Goal: Task Accomplishment & Management: Manage account settings

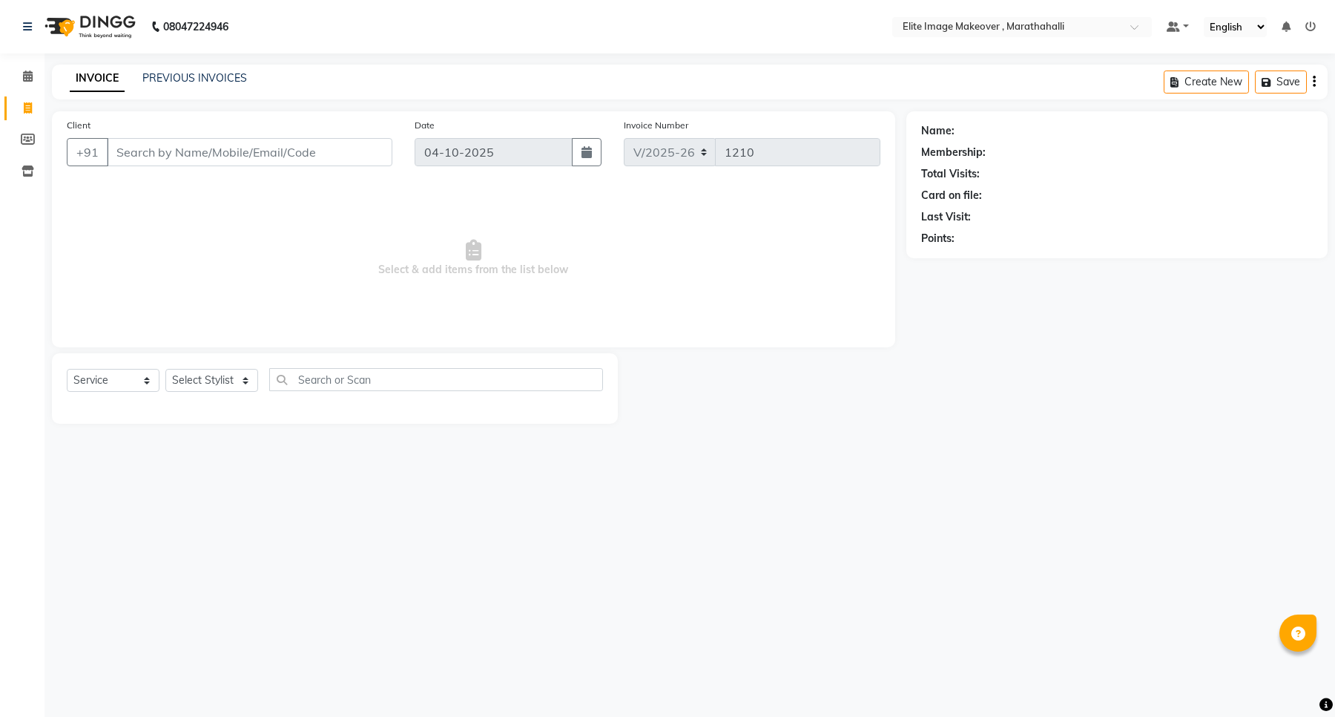
select select "8005"
select select "service"
drag, startPoint x: 178, startPoint y: 4, endPoint x: 265, endPoint y: -59, distance: 107.3
drag, startPoint x: 265, startPoint y: -59, endPoint x: 38, endPoint y: 79, distance: 265.6
click at [38, 79] on span at bounding box center [28, 76] width 26 height 17
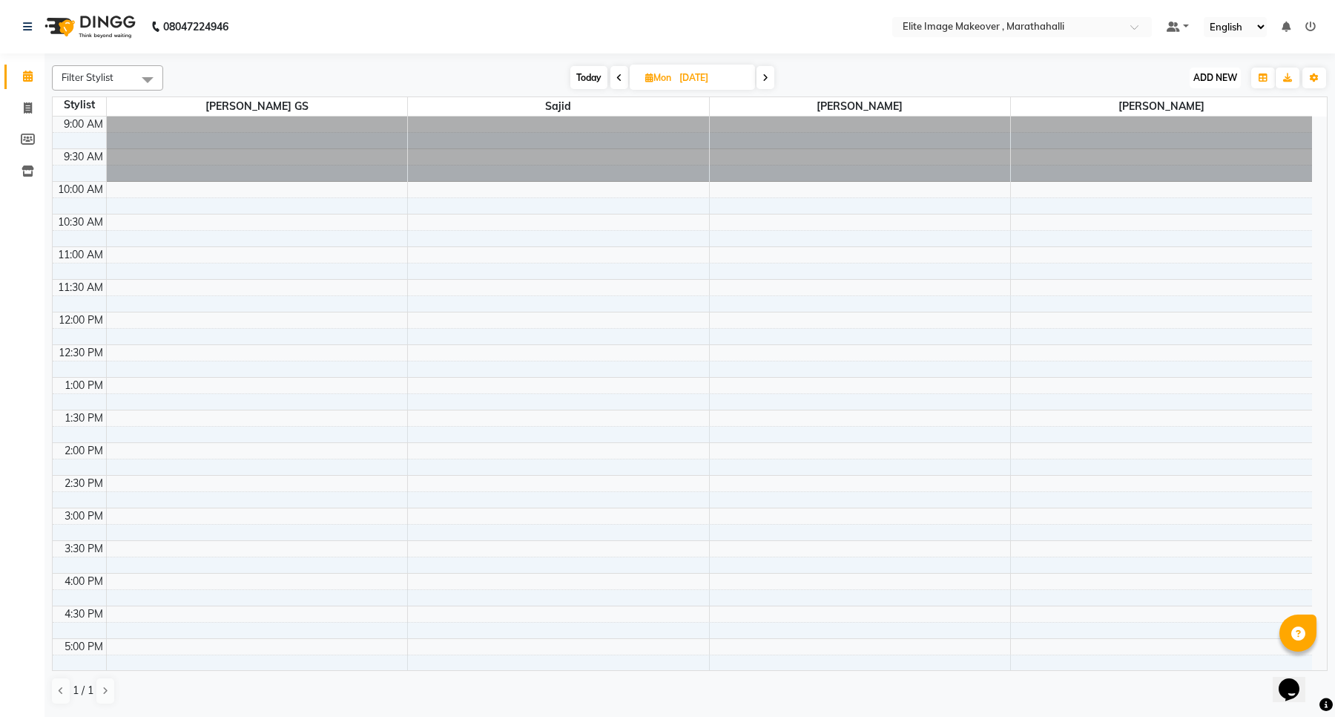
click at [1228, 83] on button "ADD NEW Toggle Dropdown" at bounding box center [1215, 77] width 51 height 21
click at [1196, 108] on button "Add Appointment" at bounding box center [1181, 105] width 117 height 19
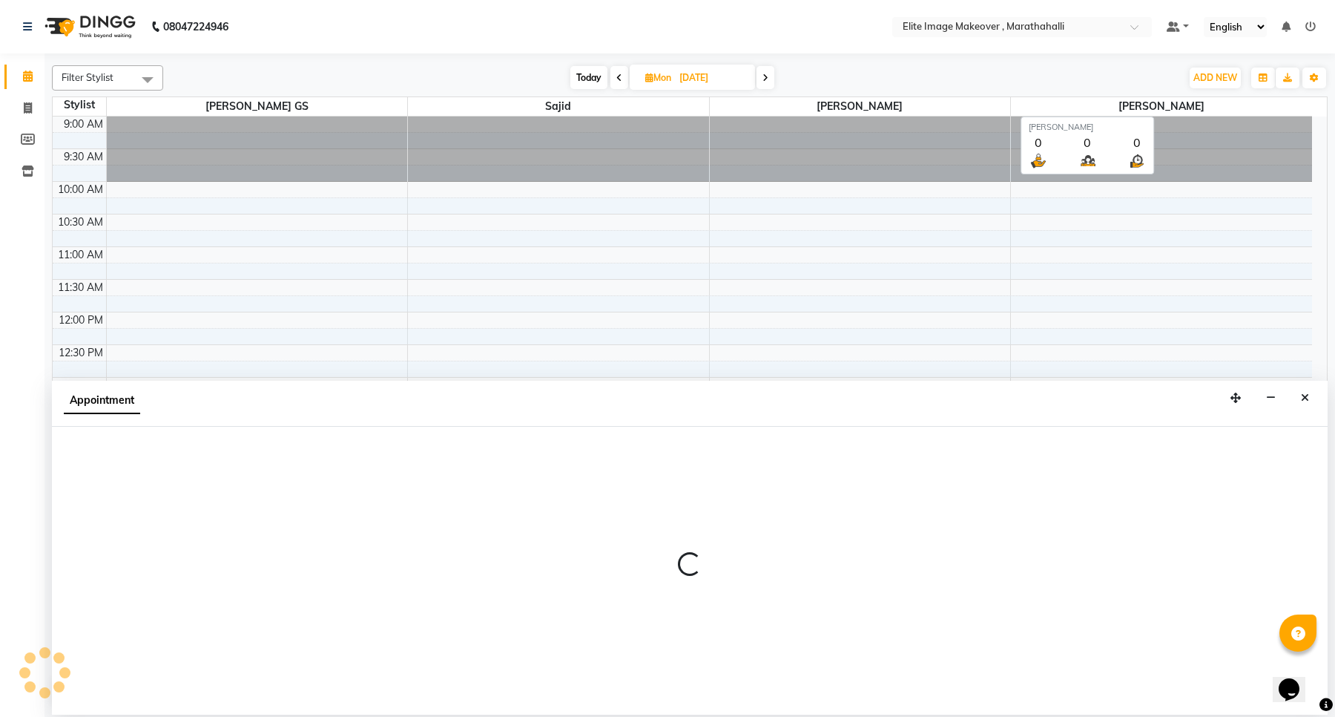
select select "600"
select select "tentative"
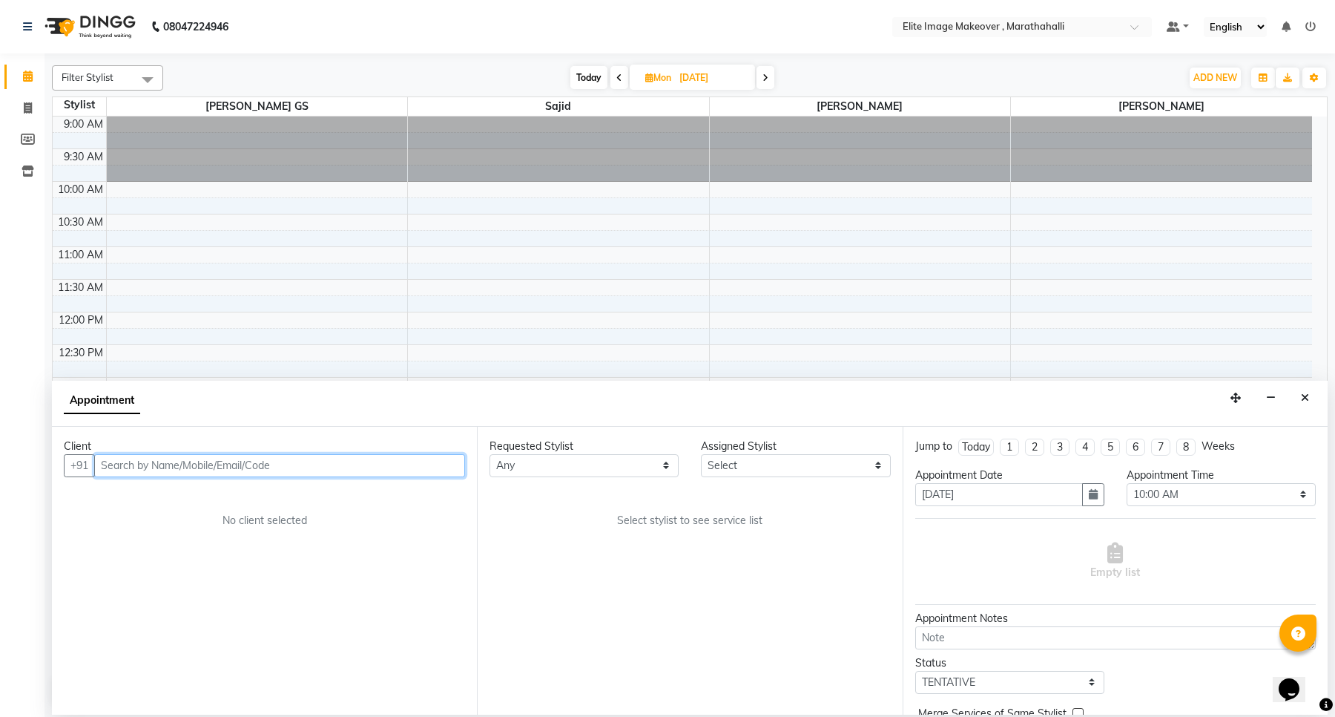
click at [388, 465] on input "text" at bounding box center [279, 465] width 371 height 23
click at [223, 498] on button "divya 9962777 157" at bounding box center [170, 497] width 148 height 24
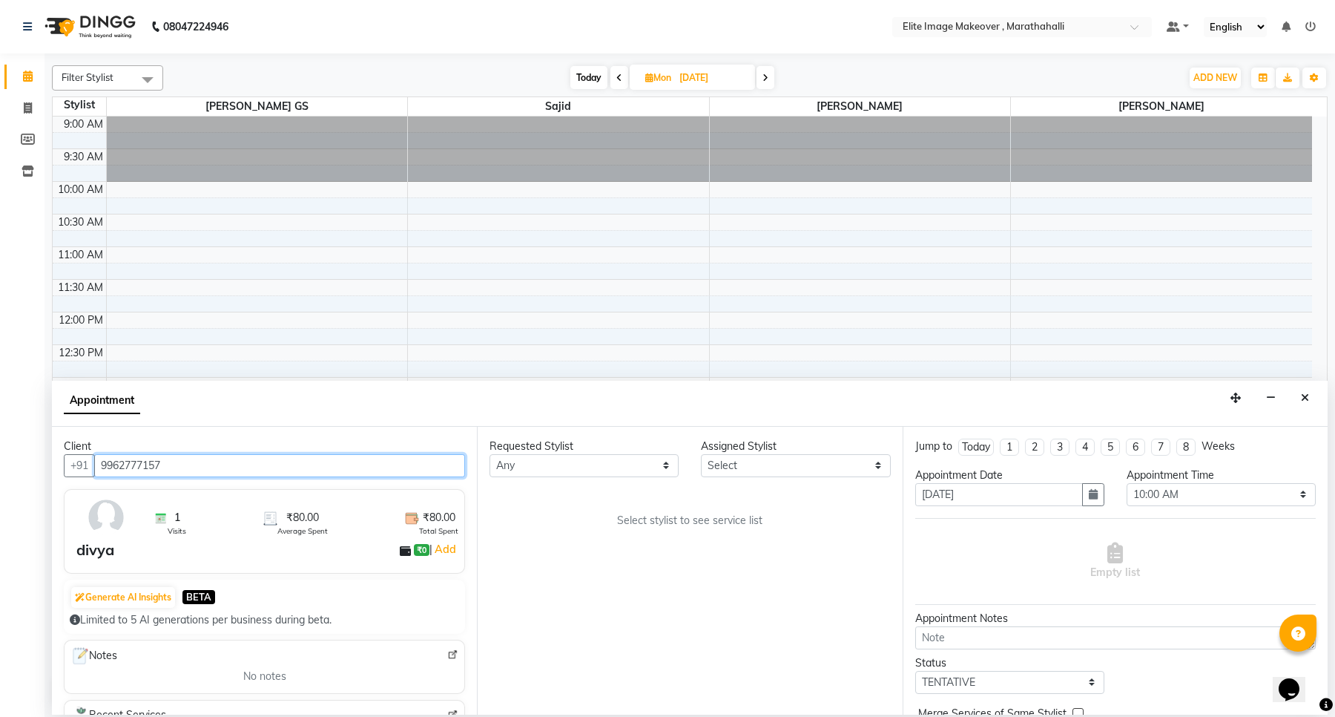
type input "9962777157"
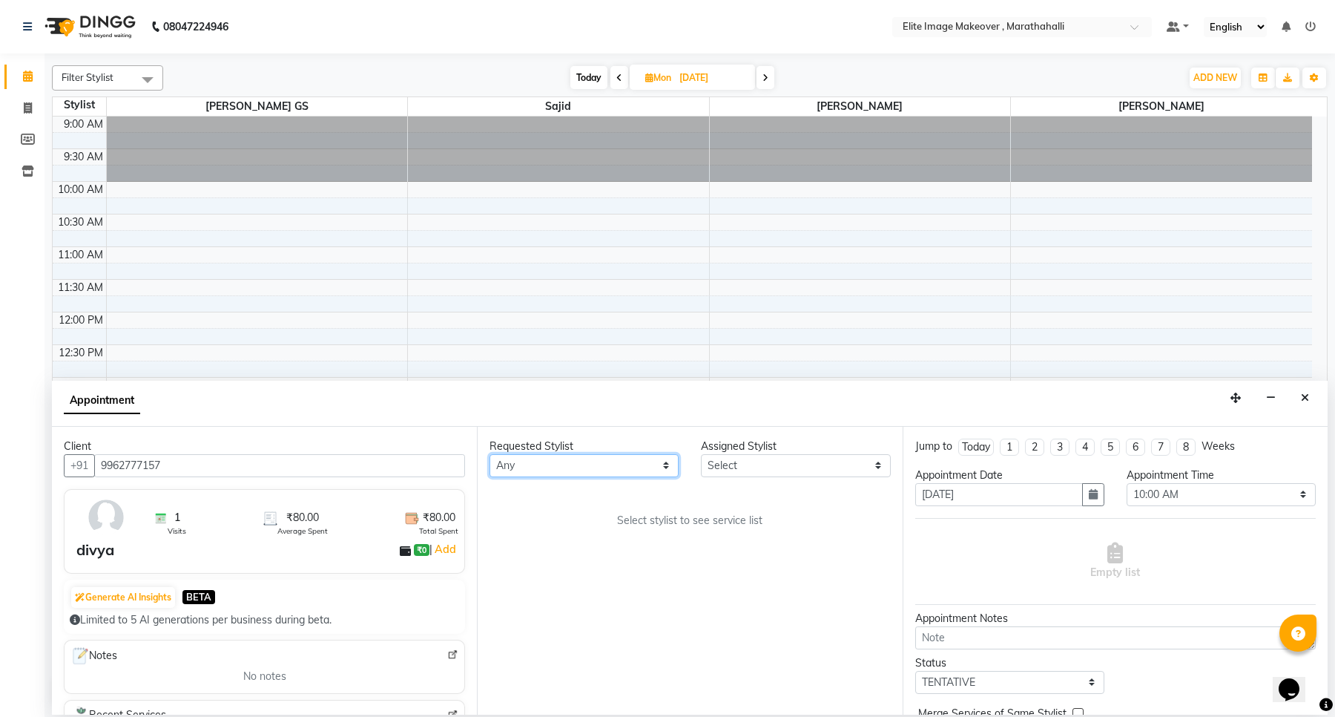
click at [669, 461] on select "Any [PERSON_NAME] [PERSON_NAME] [PERSON_NAME]" at bounding box center [584, 465] width 189 height 23
select select "88652"
click at [490, 454] on select "Any [PERSON_NAME] [PERSON_NAME] [PERSON_NAME]" at bounding box center [584, 465] width 189 height 23
select select "88652"
click at [669, 521] on span "No Services" at bounding box center [690, 521] width 56 height 16
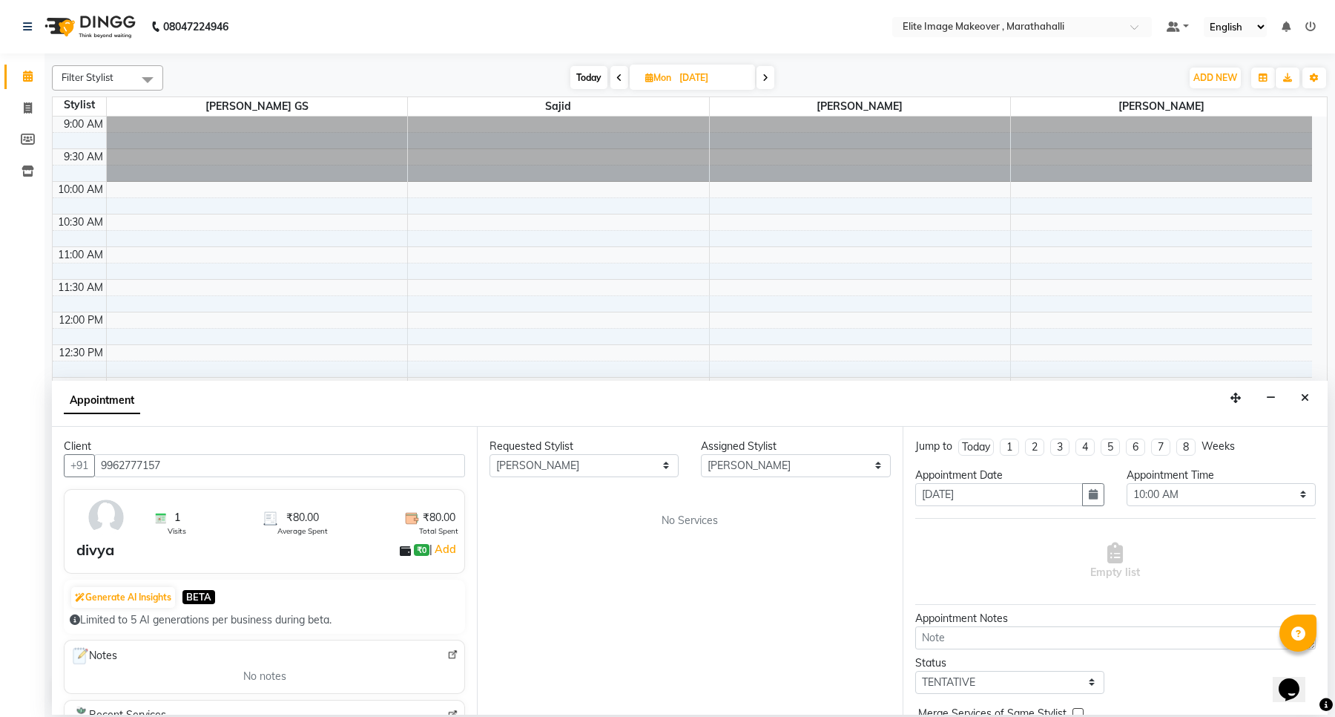
click at [669, 521] on span "No Services" at bounding box center [690, 521] width 56 height 16
click at [708, 524] on span "No Services" at bounding box center [690, 521] width 56 height 16
click at [702, 519] on span "No Services" at bounding box center [690, 521] width 56 height 16
click at [827, 468] on select "Select Anuska Limbu Mina Neelu GS Sajid" at bounding box center [795, 465] width 189 height 23
click at [701, 454] on select "Select Anuska Limbu Mina Neelu GS Sajid" at bounding box center [795, 465] width 189 height 23
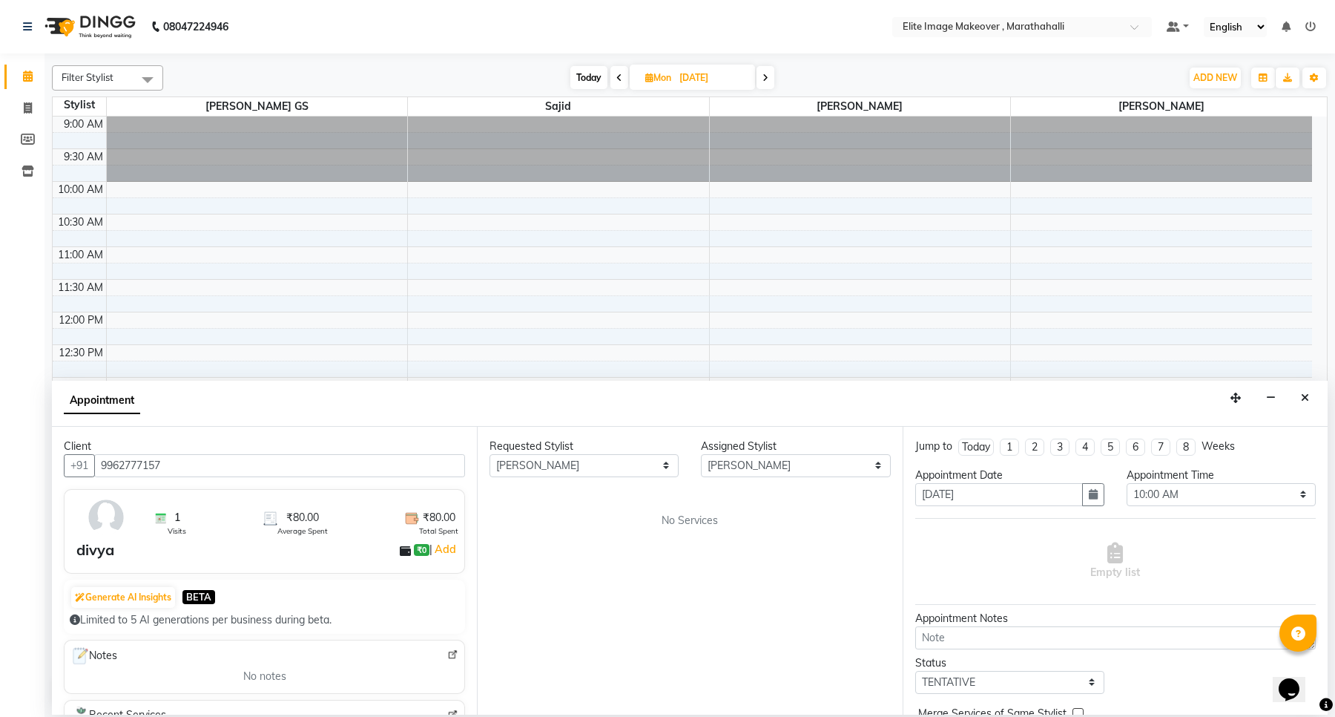
click at [695, 527] on span "No Services" at bounding box center [690, 521] width 56 height 16
click at [702, 524] on span "No Services" at bounding box center [690, 521] width 56 height 16
click at [662, 468] on select "Any [PERSON_NAME] [PERSON_NAME] [PERSON_NAME]" at bounding box center [584, 465] width 189 height 23
click at [695, 520] on span "No Services" at bounding box center [690, 521] width 56 height 16
click at [884, 469] on select "Select Anuska Limbu Mina Neelu GS Sajid" at bounding box center [795, 465] width 189 height 23
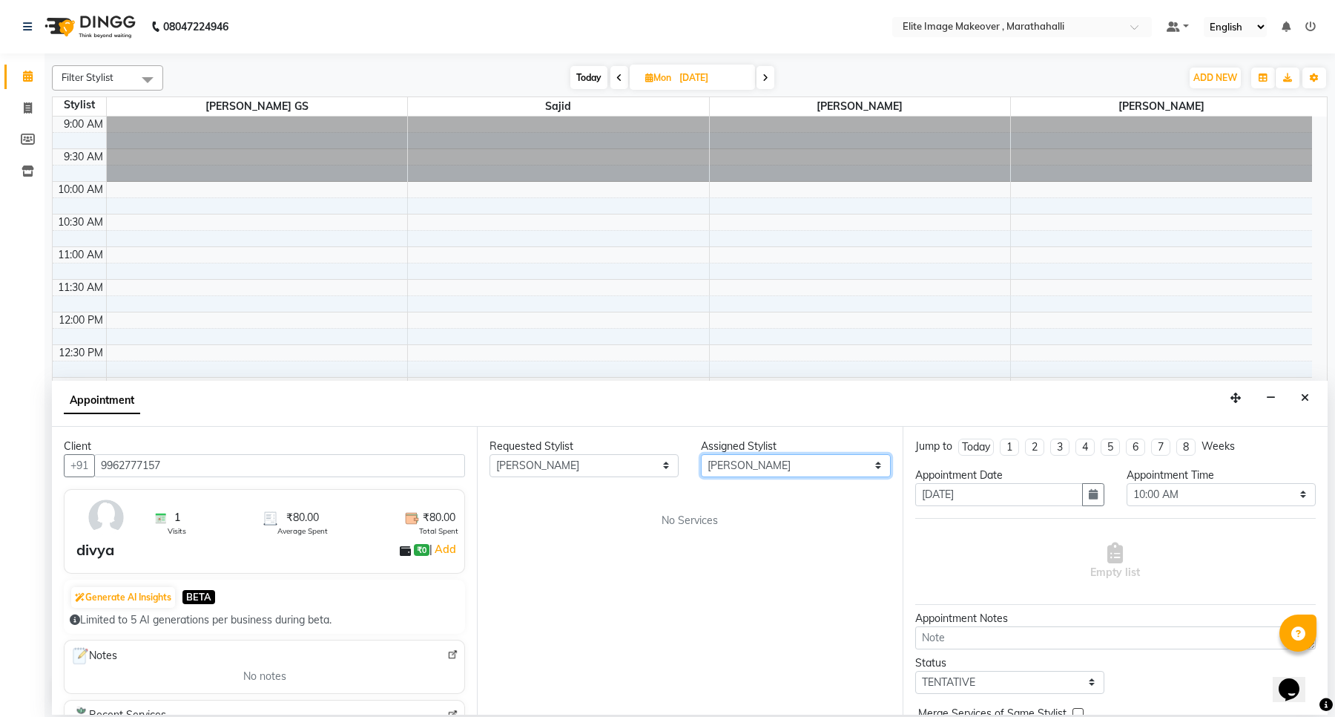
click at [701, 454] on select "Select Anuska Limbu Mina Neelu GS Sajid" at bounding box center [795, 465] width 189 height 23
click at [706, 516] on span "No Services" at bounding box center [690, 521] width 56 height 16
click at [707, 516] on span "No Services" at bounding box center [690, 521] width 56 height 16
click at [698, 498] on div "Requested Stylist Any Anuska Limbu Mina Neelu GS Sajid Assigned Stylist Select …" at bounding box center [689, 570] width 425 height 288
click at [672, 521] on span "No Services" at bounding box center [690, 521] width 56 height 16
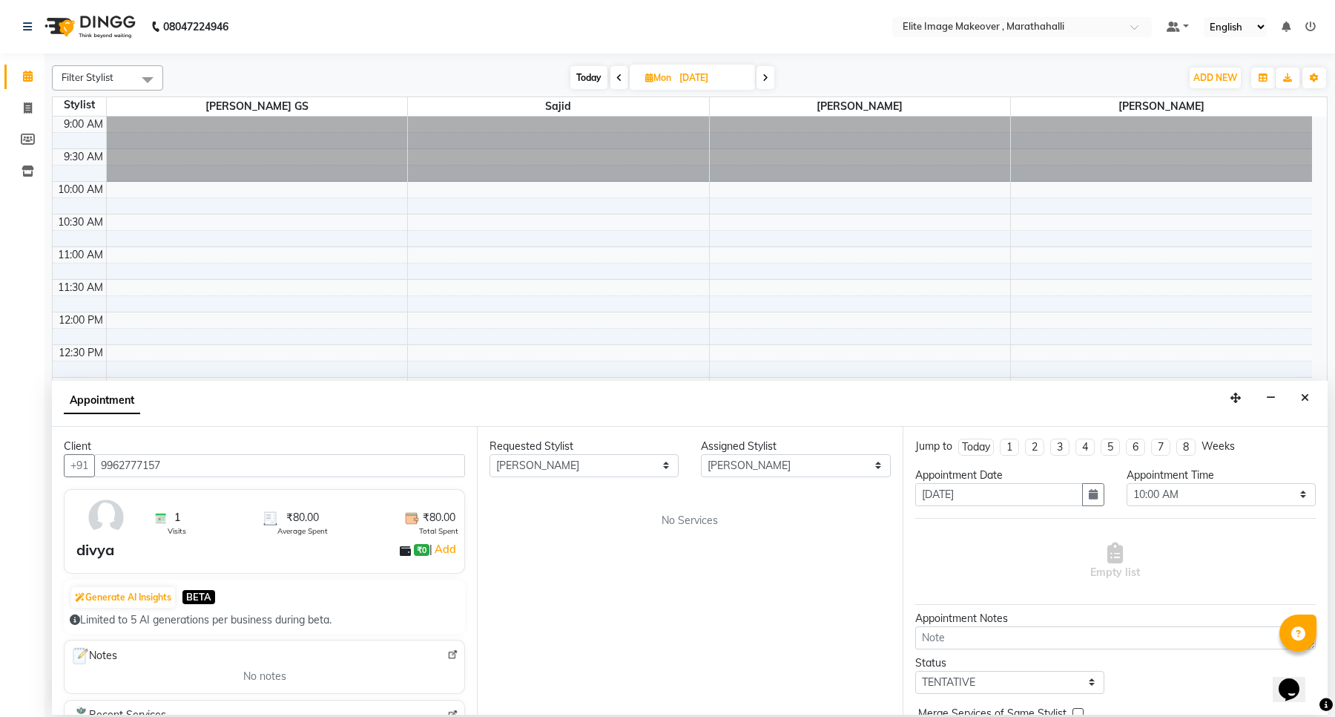
click at [690, 516] on span "No Services" at bounding box center [690, 521] width 56 height 16
click at [698, 513] on span "No Services" at bounding box center [690, 521] width 56 height 16
click at [675, 523] on span "No Services" at bounding box center [690, 521] width 56 height 16
click at [1334, 232] on div "Filter Stylist Select All Anuska Limbu Mina Neelu GS Sajid Today Mon 06-10-2025…" at bounding box center [690, 383] width 1291 height 661
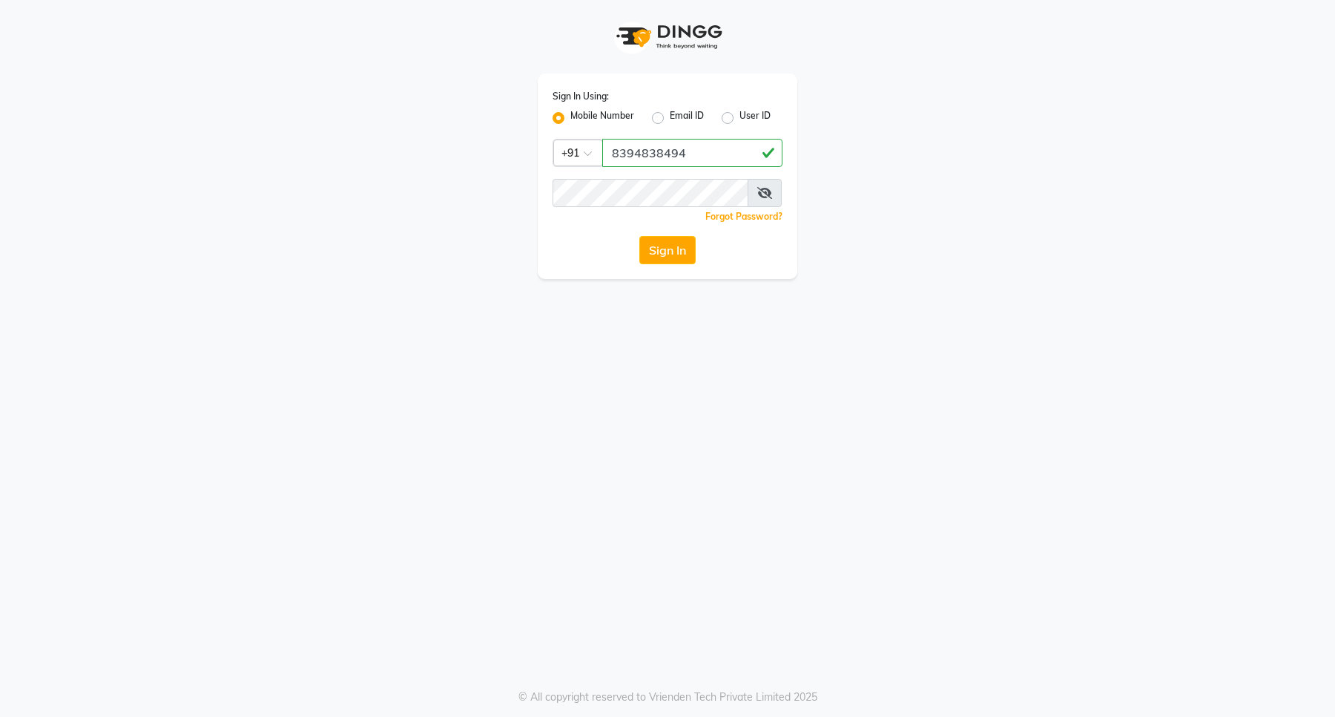
drag, startPoint x: 708, startPoint y: 154, endPoint x: 543, endPoint y: 182, distance: 167.9
click at [543, 182] on div "Sign In Using: Mobile Number Email ID User ID Country Code × [PHONE_NUMBER] Rem…" at bounding box center [668, 175] width 260 height 205
type input "8394838494"
click at [662, 251] on button "Sign In" at bounding box center [667, 250] width 56 height 28
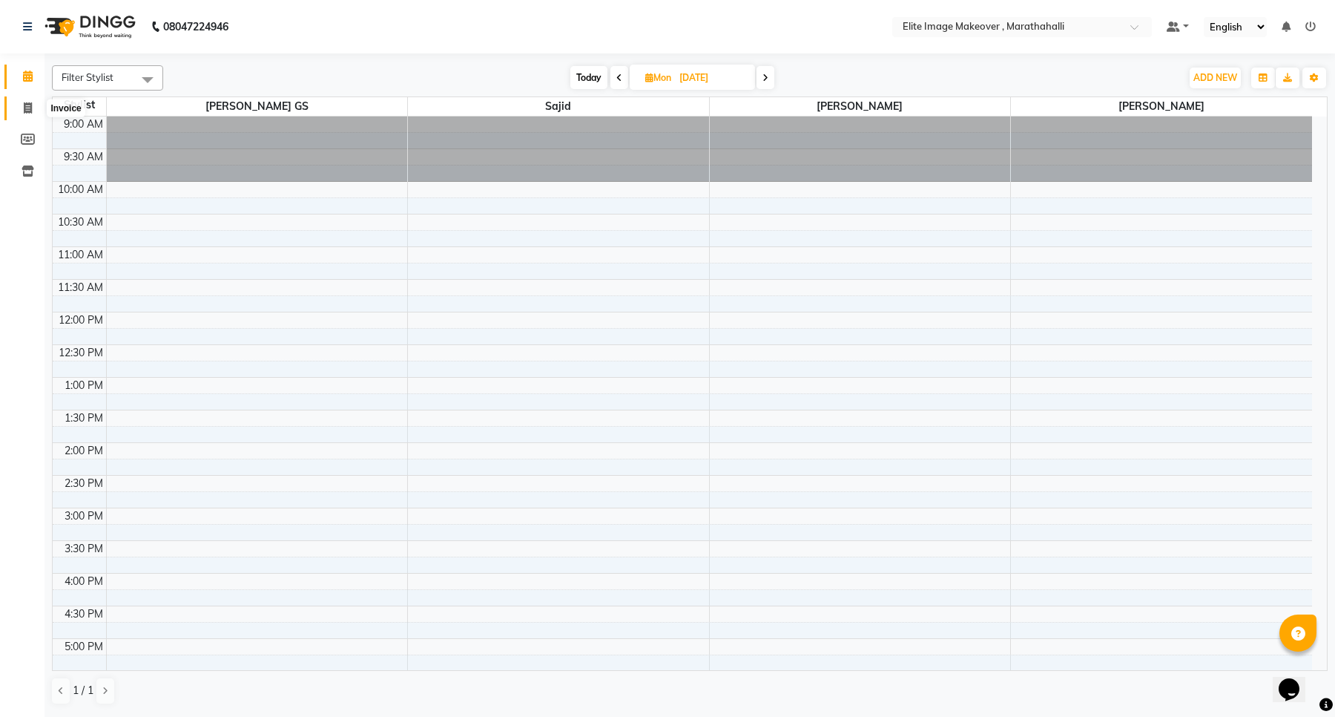
click at [26, 113] on span at bounding box center [28, 108] width 26 height 17
select select "8005"
select select "service"
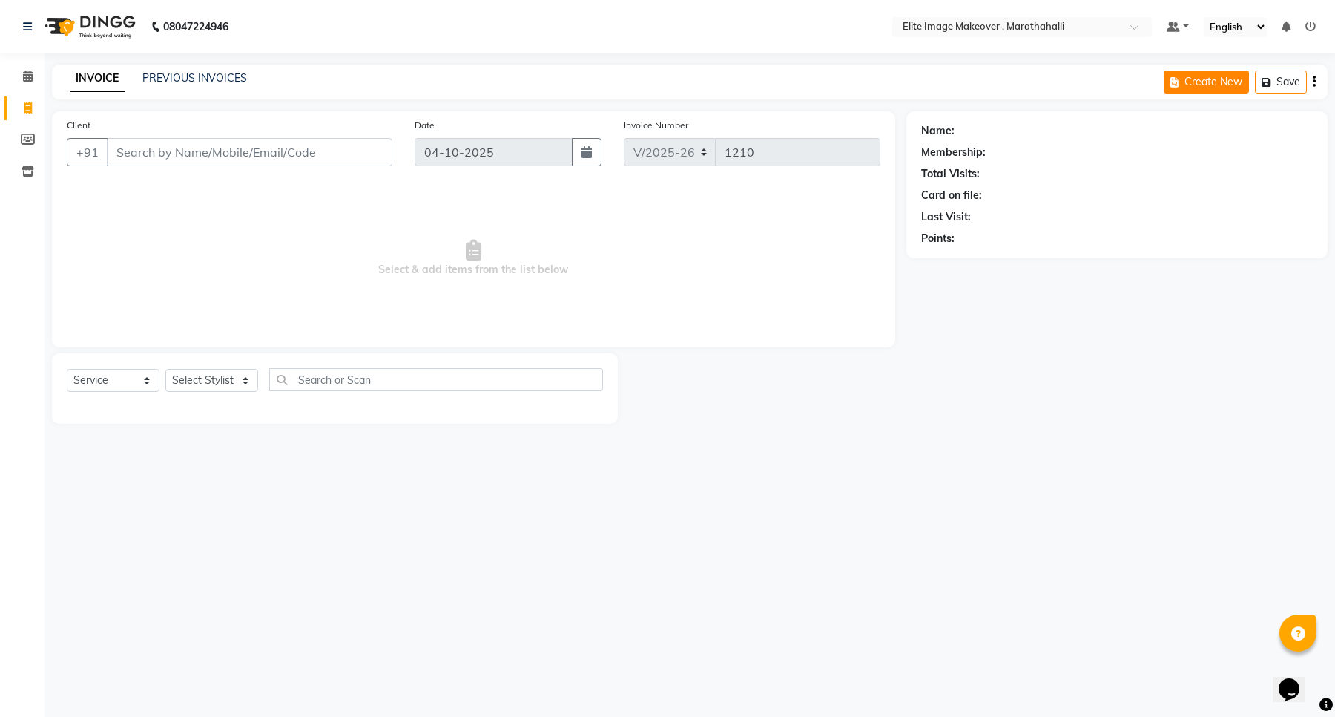
click at [1194, 85] on button "Create New" at bounding box center [1206, 81] width 85 height 23
select select "service"
type input "1210"
select select "8005"
click at [1225, 82] on button "Create New" at bounding box center [1206, 81] width 85 height 23
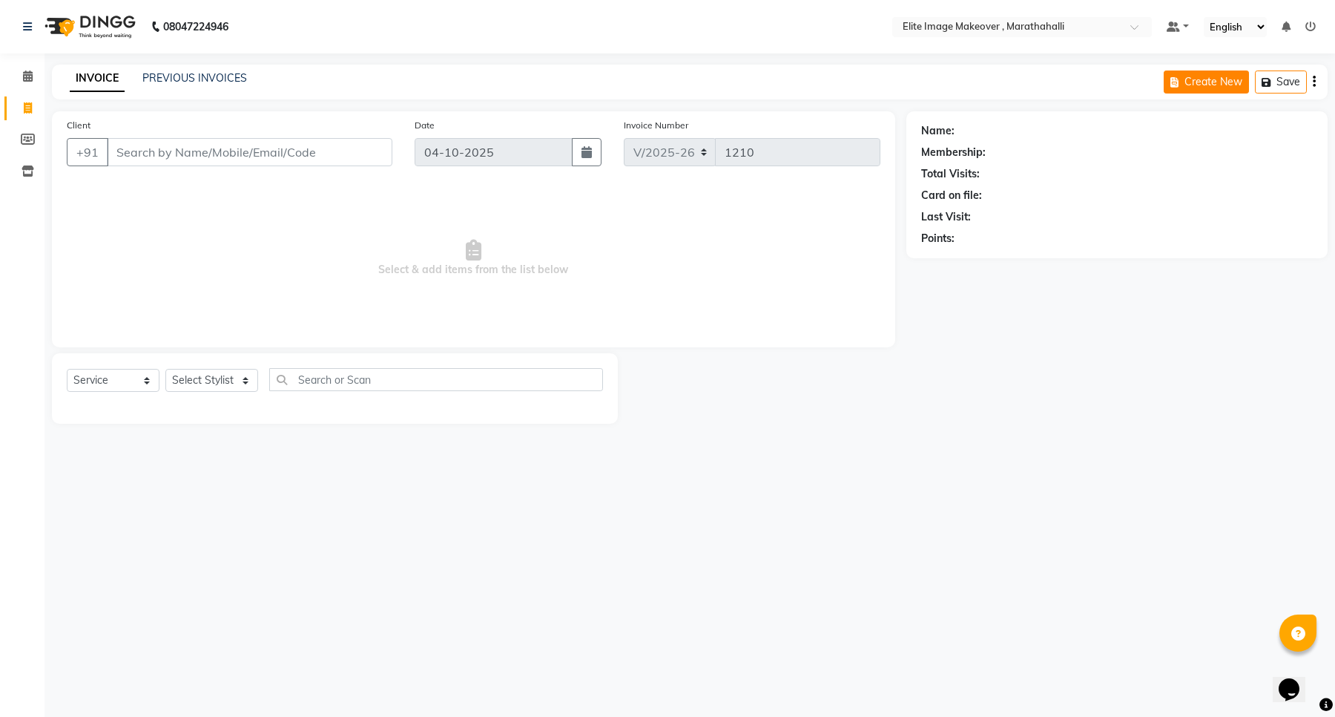
select select "service"
type input "1210"
select select "8005"
click at [22, 85] on link "Calendar" at bounding box center [22, 77] width 36 height 24
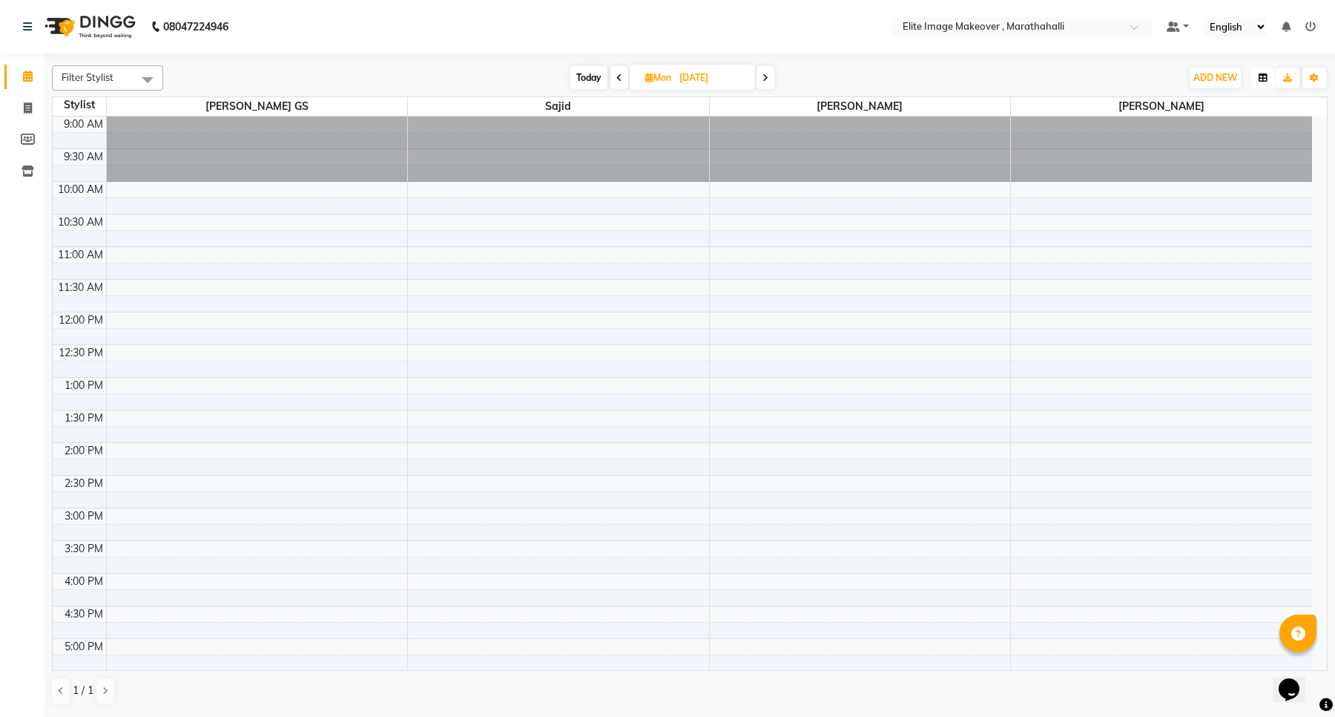
click at [1258, 83] on button "button" at bounding box center [1263, 77] width 24 height 21
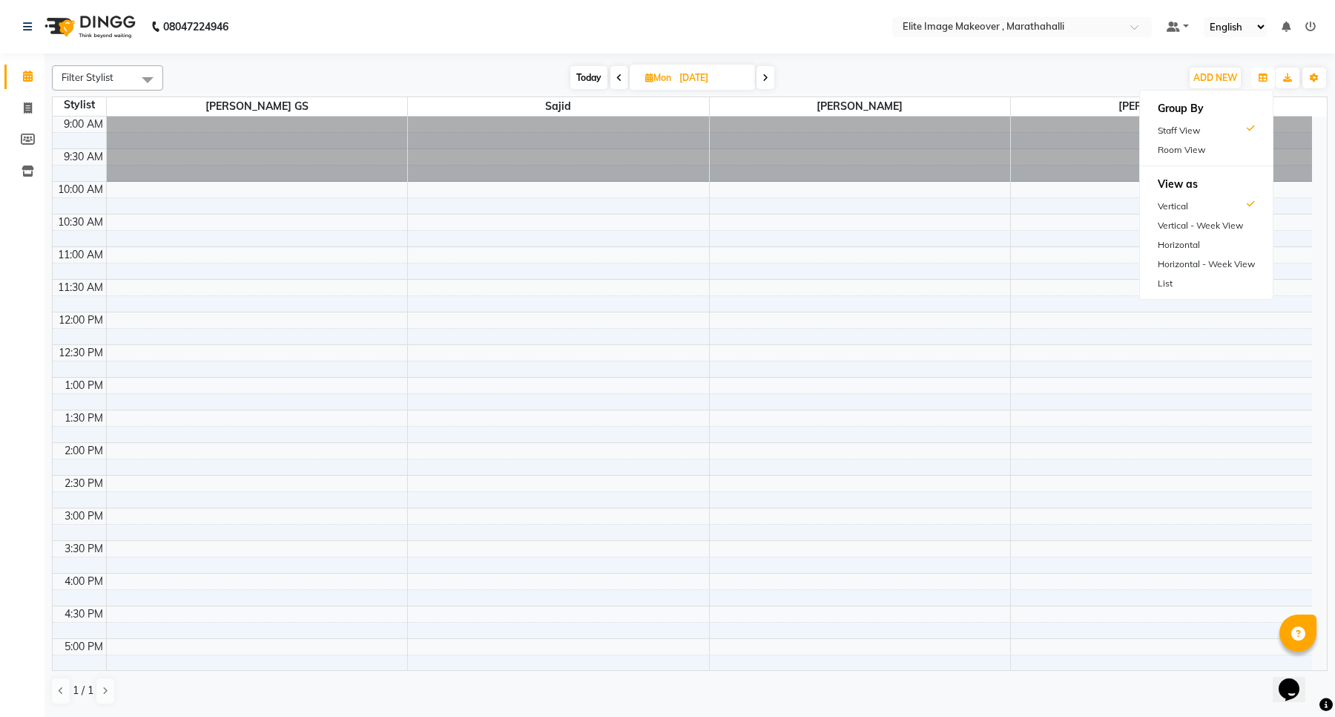
click at [932, 345] on div "9:00 AM 9:30 AM 10:00 AM 10:30 AM 11:00 AM 11:30 AM 12:00 PM 12:30 PM 1:00 PM 1…" at bounding box center [682, 540] width 1259 height 848
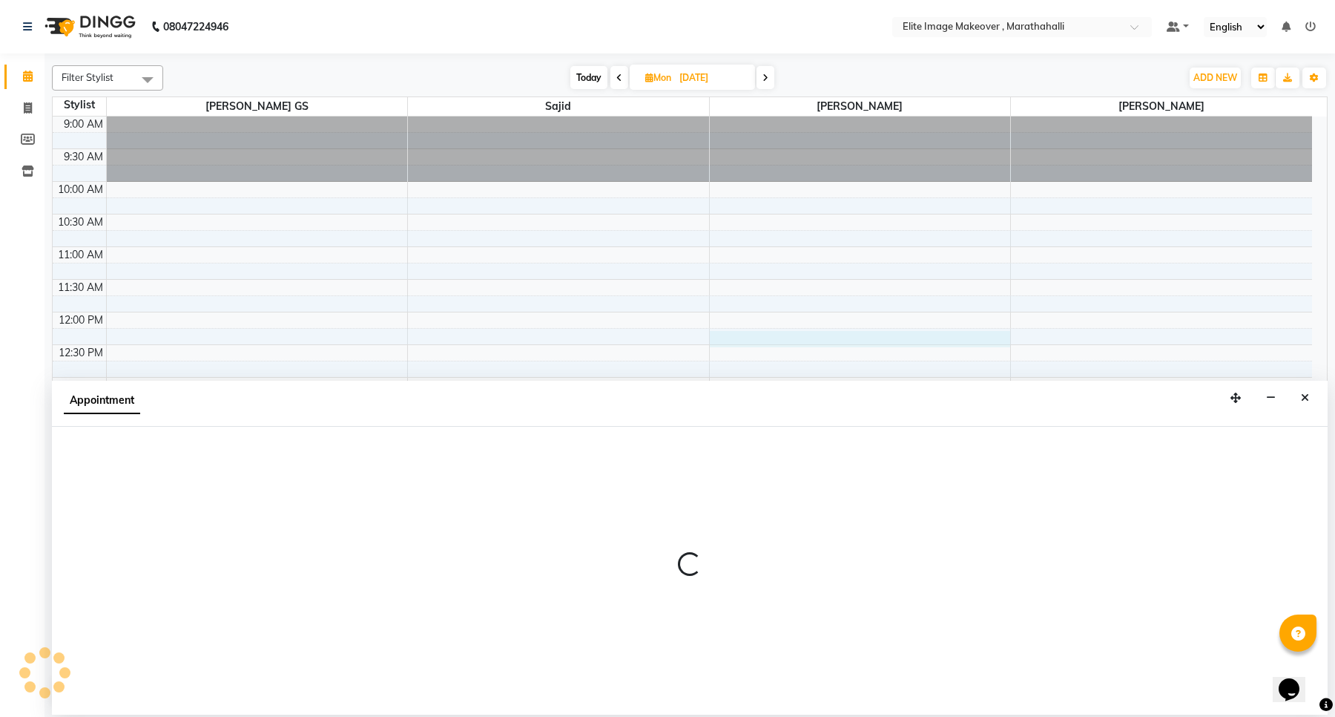
select select "88652"
select select "735"
select select "tentative"
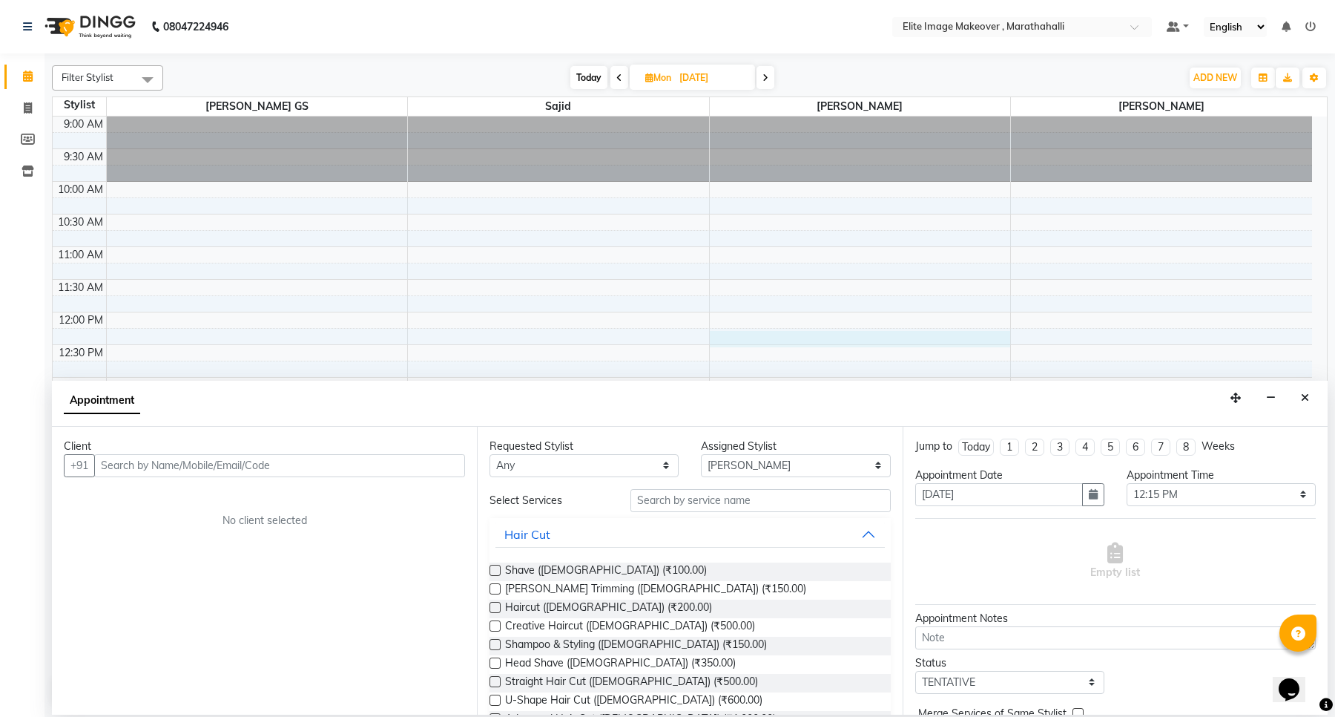
select select "service"
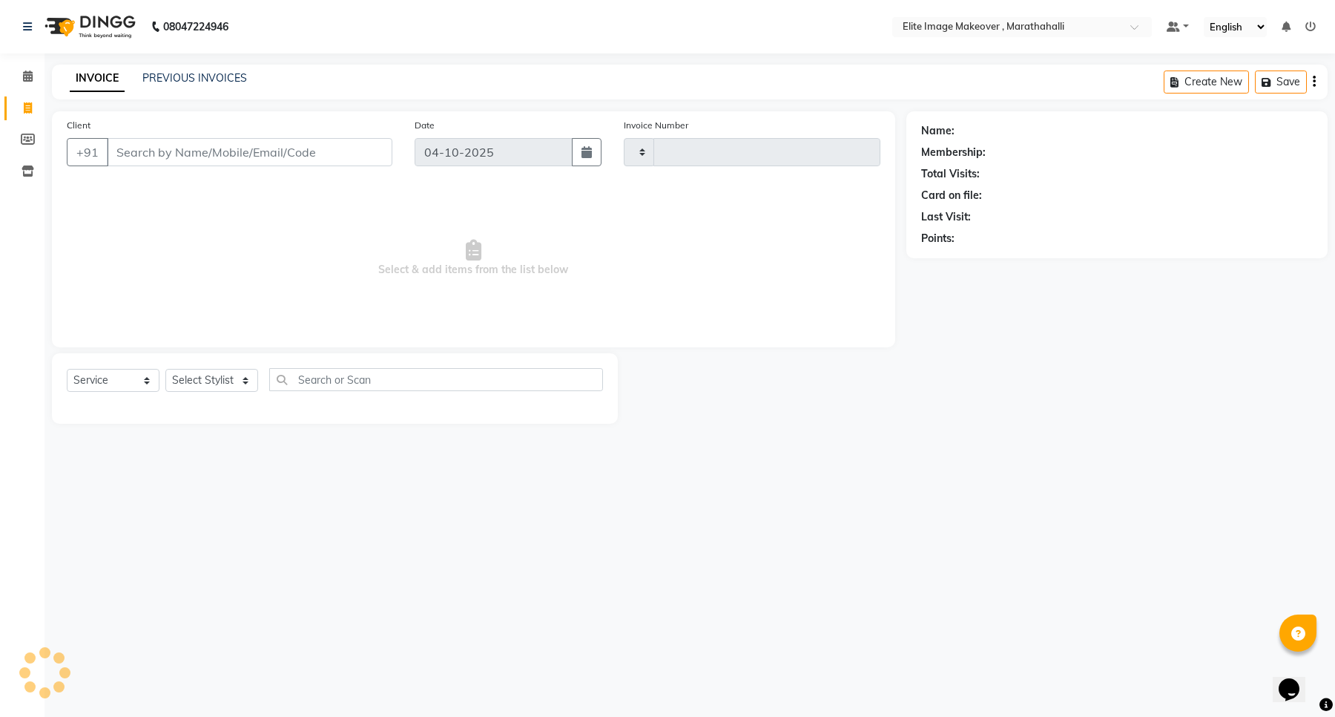
type input "1210"
select select "8005"
click at [1191, 84] on button "Create New" at bounding box center [1206, 81] width 85 height 23
select select "8005"
select select "service"
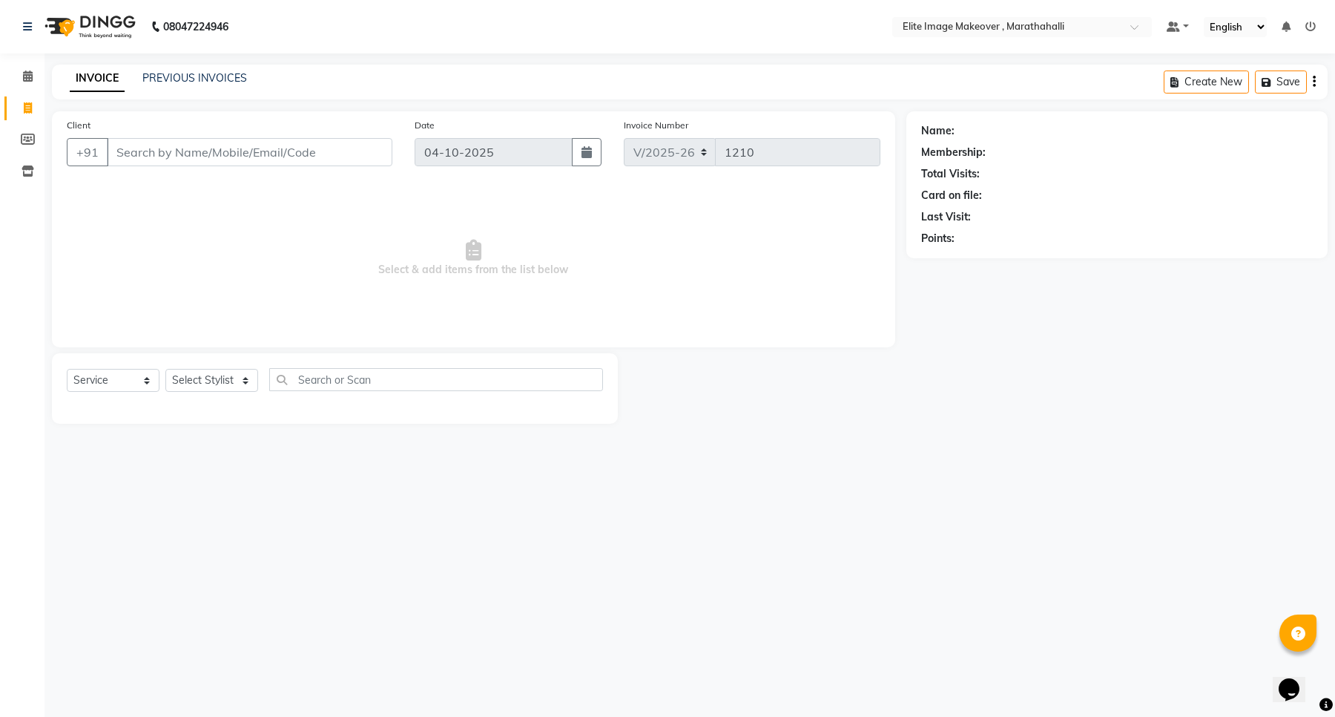
click at [1319, 86] on div "Create New Save" at bounding box center [1246, 82] width 164 height 35
click at [1315, 80] on button "button" at bounding box center [1314, 82] width 3 height 35
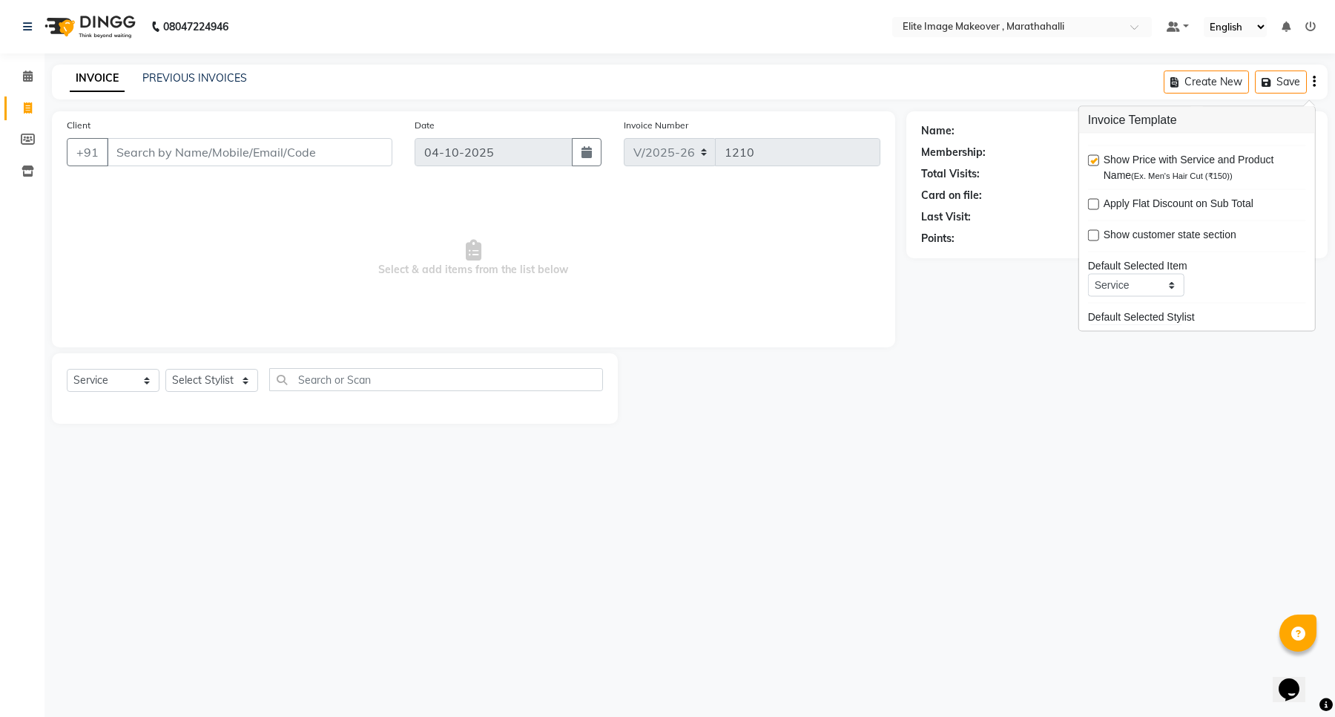
click at [966, 424] on main "INVOICE PREVIOUS INVOICES Create New Save Client +91 Date [DATE] Invoice Number…" at bounding box center [690, 255] width 1291 height 381
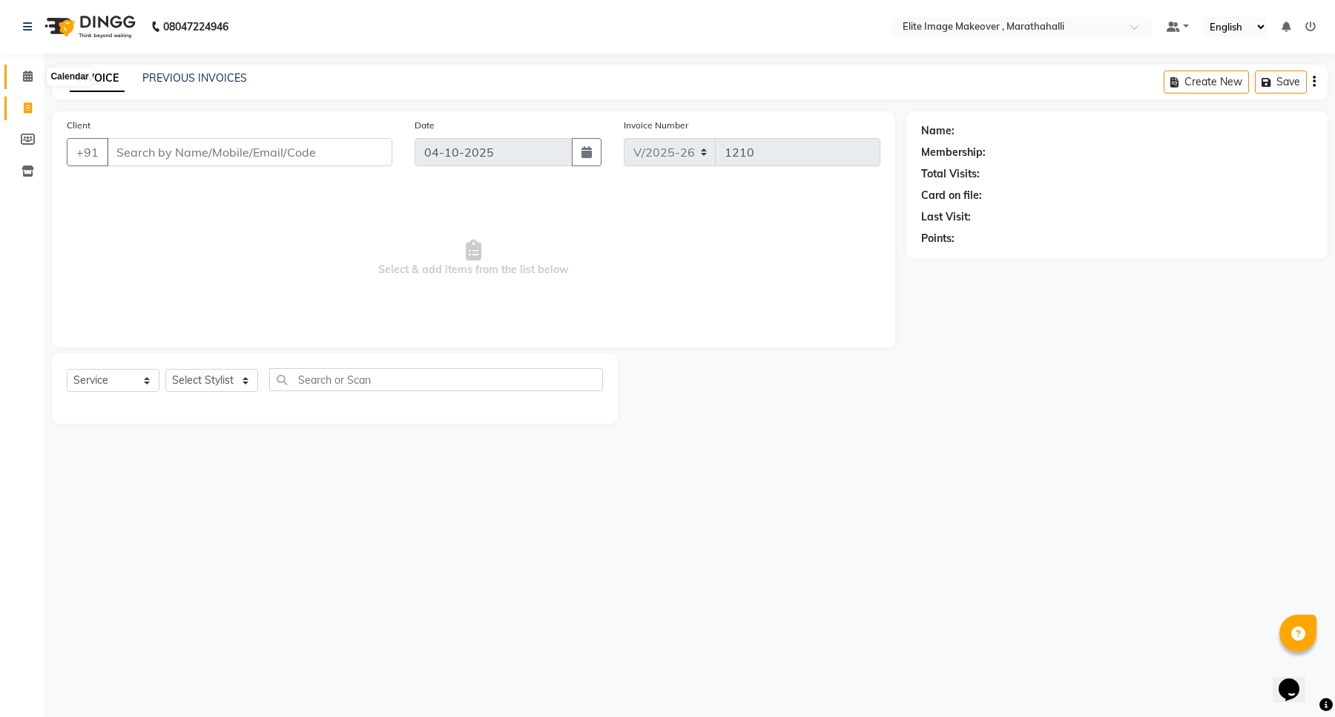
click at [27, 74] on icon at bounding box center [28, 75] width 10 height 11
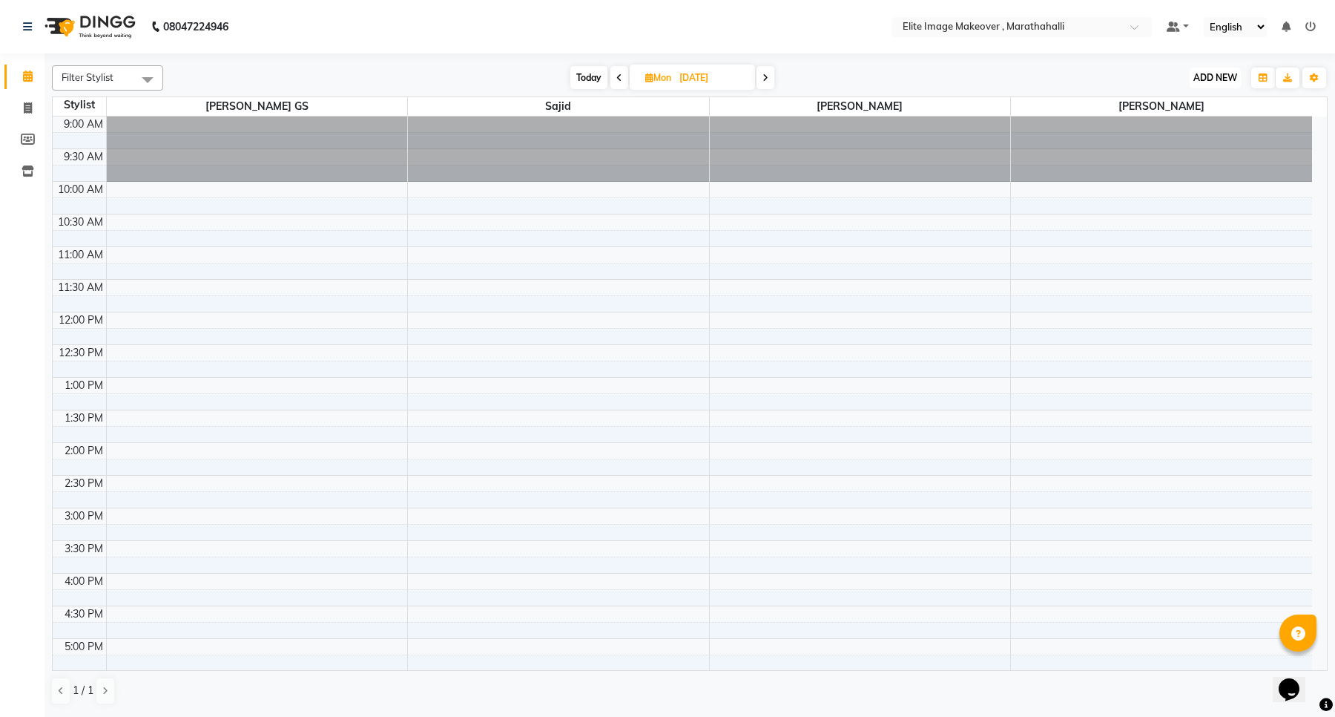
click at [1203, 78] on span "ADD NEW" at bounding box center [1215, 77] width 44 height 11
click at [1205, 100] on button "Add Appointment" at bounding box center [1181, 105] width 117 height 19
select select "600"
select select "tentative"
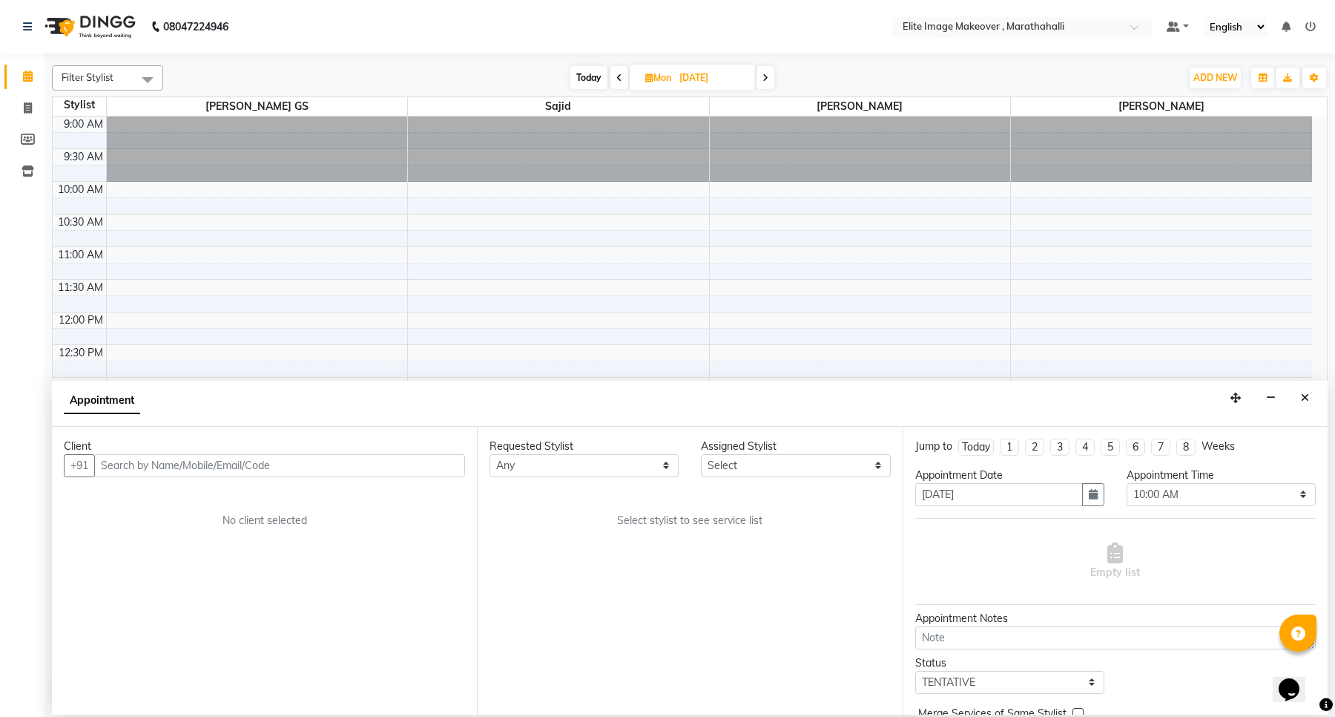
click at [346, 465] on input "text" at bounding box center [279, 465] width 371 height 23
click at [646, 472] on select "Any [PERSON_NAME] [PERSON_NAME] [PERSON_NAME]" at bounding box center [584, 465] width 189 height 23
select select "88652"
click at [490, 454] on select "Any [PERSON_NAME] [PERSON_NAME] [PERSON_NAME]" at bounding box center [584, 465] width 189 height 23
select select "88652"
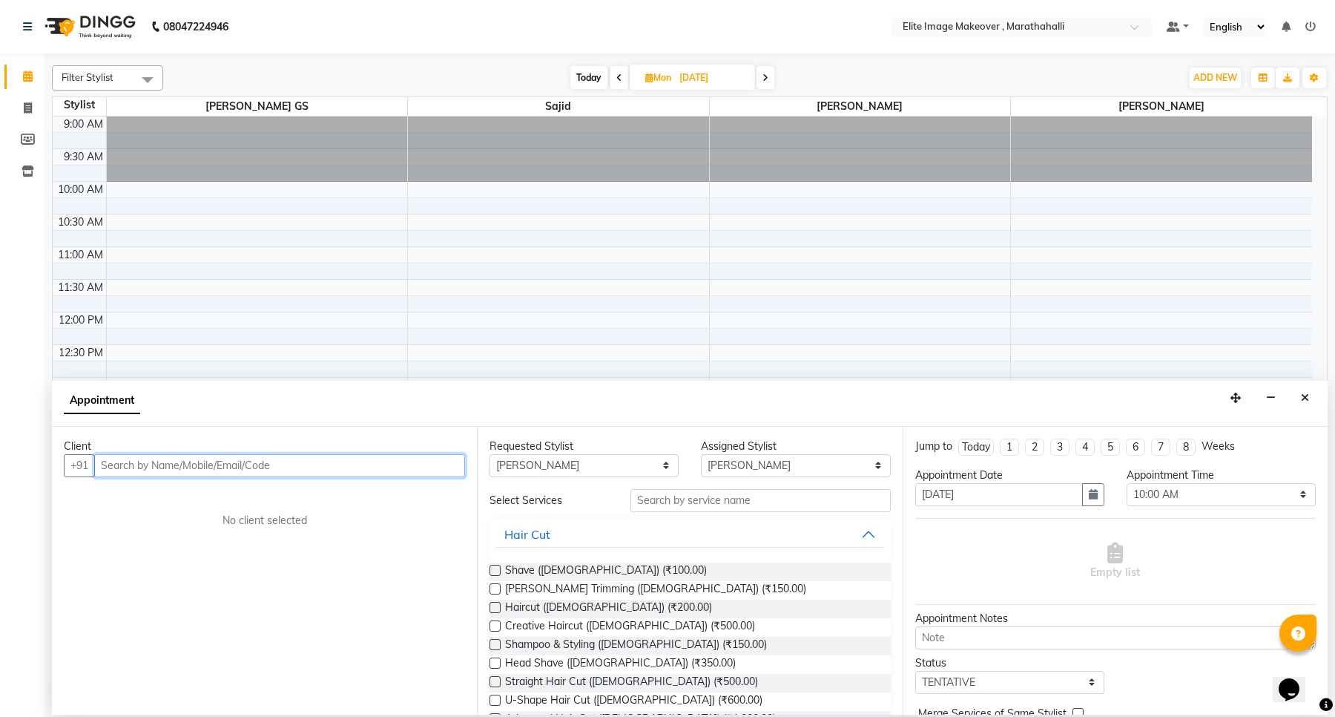
click at [157, 467] on input "text" at bounding box center [279, 465] width 371 height 23
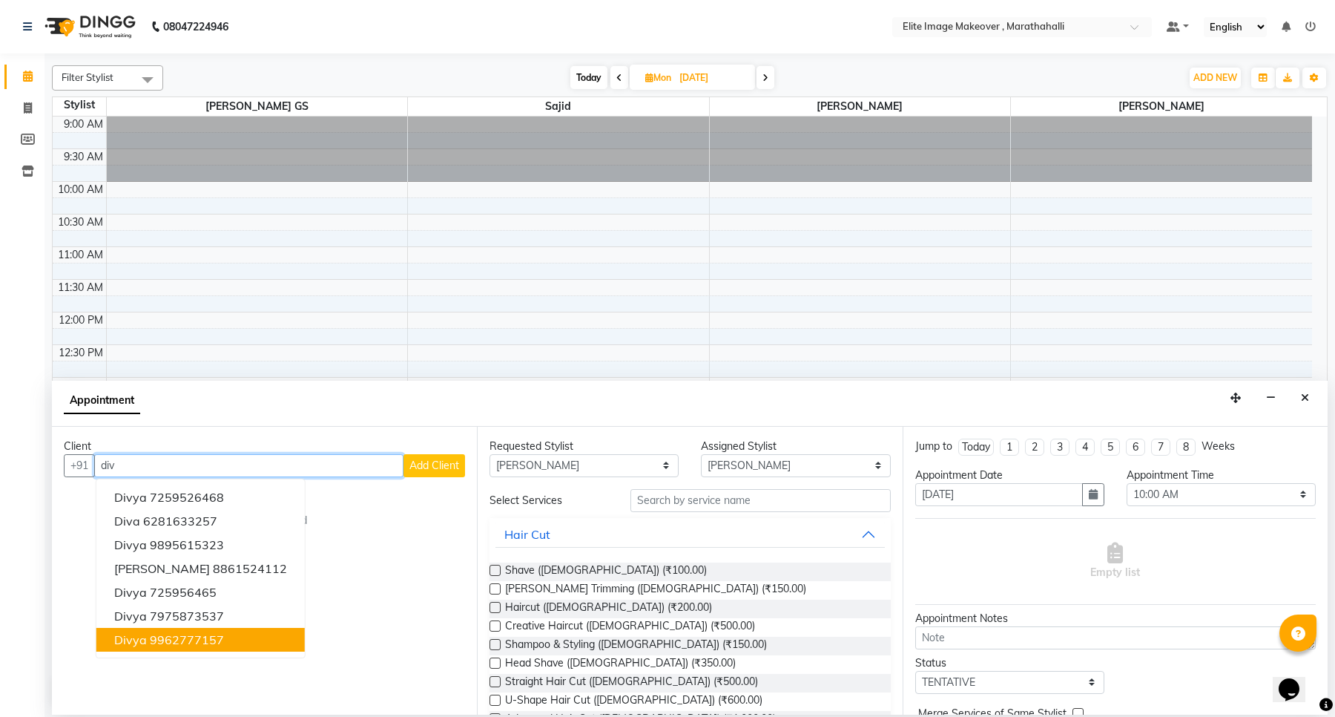
click at [183, 642] on ngb-highlight "9962777157" at bounding box center [187, 639] width 74 height 15
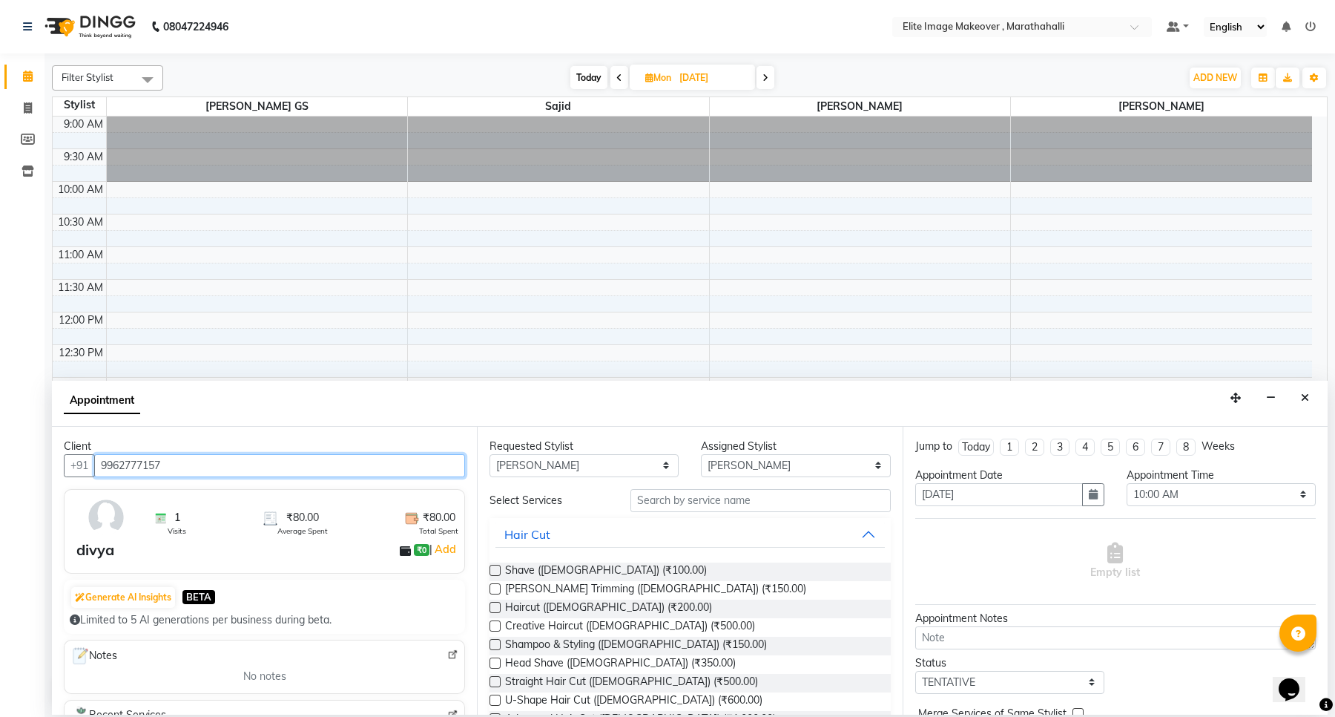
type input "9962777157"
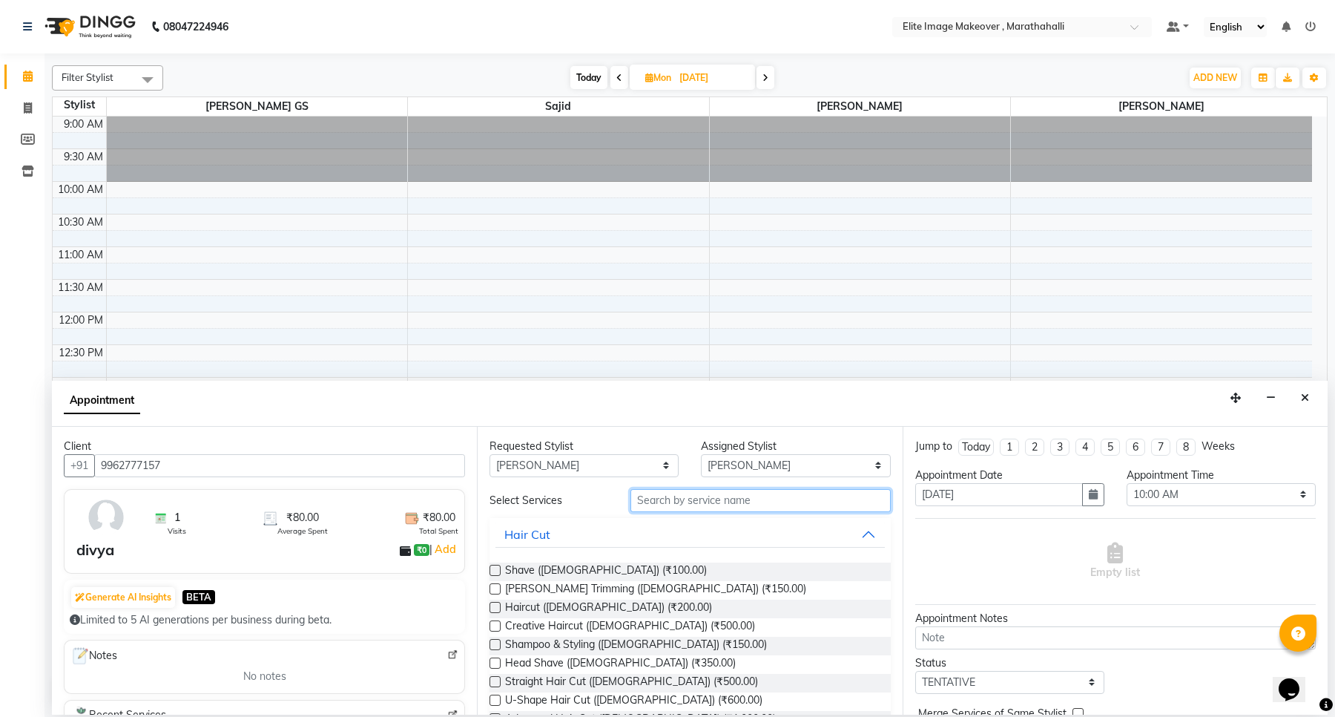
click at [722, 498] on input "text" at bounding box center [760, 500] width 260 height 23
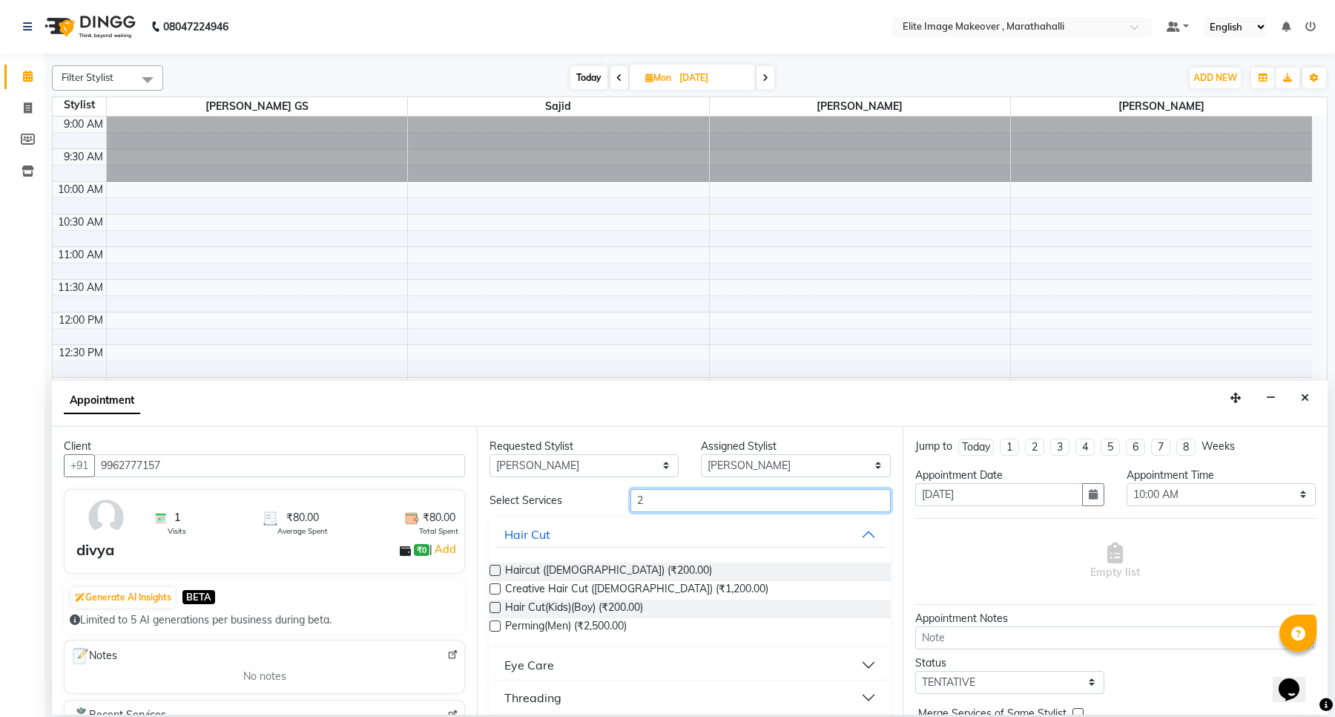
type input "2"
click at [890, 401] on div "Appointment" at bounding box center [690, 404] width 1276 height 46
click at [653, 501] on input "2" at bounding box center [760, 500] width 260 height 23
click at [653, 504] on input "2" at bounding box center [760, 500] width 260 height 23
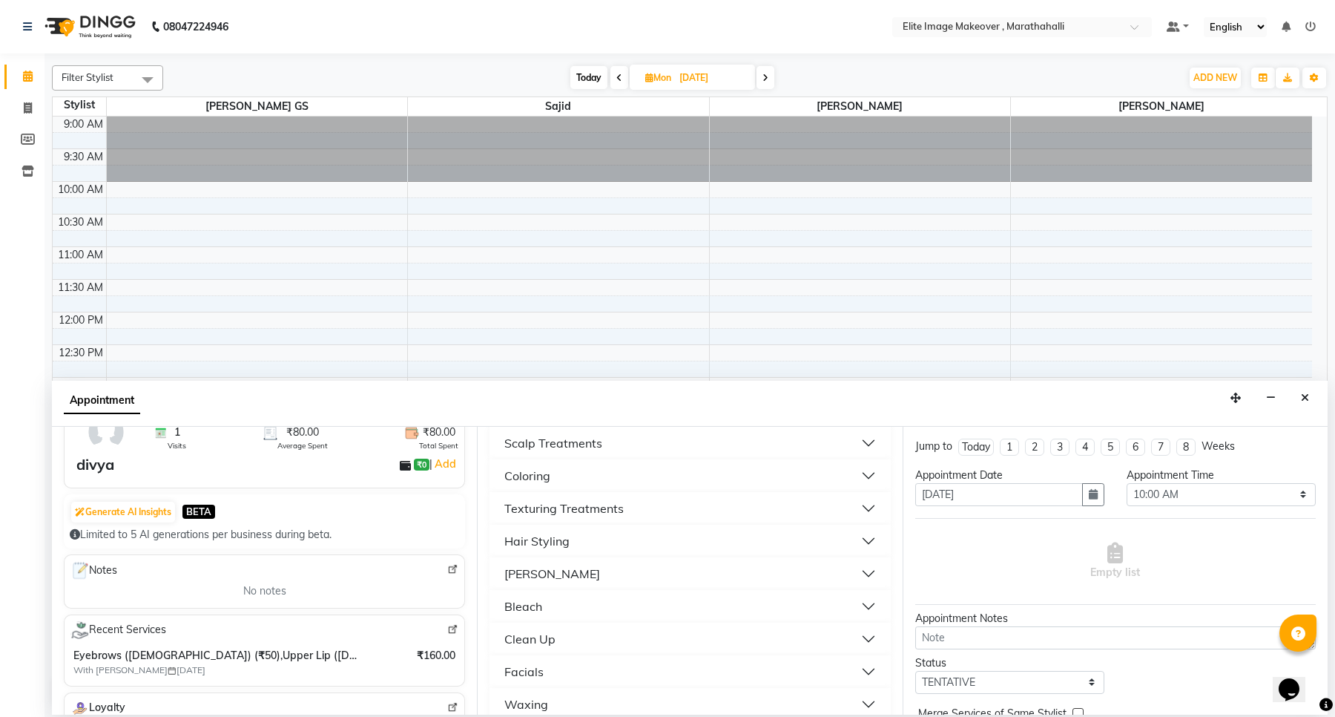
scroll to position [363, 0]
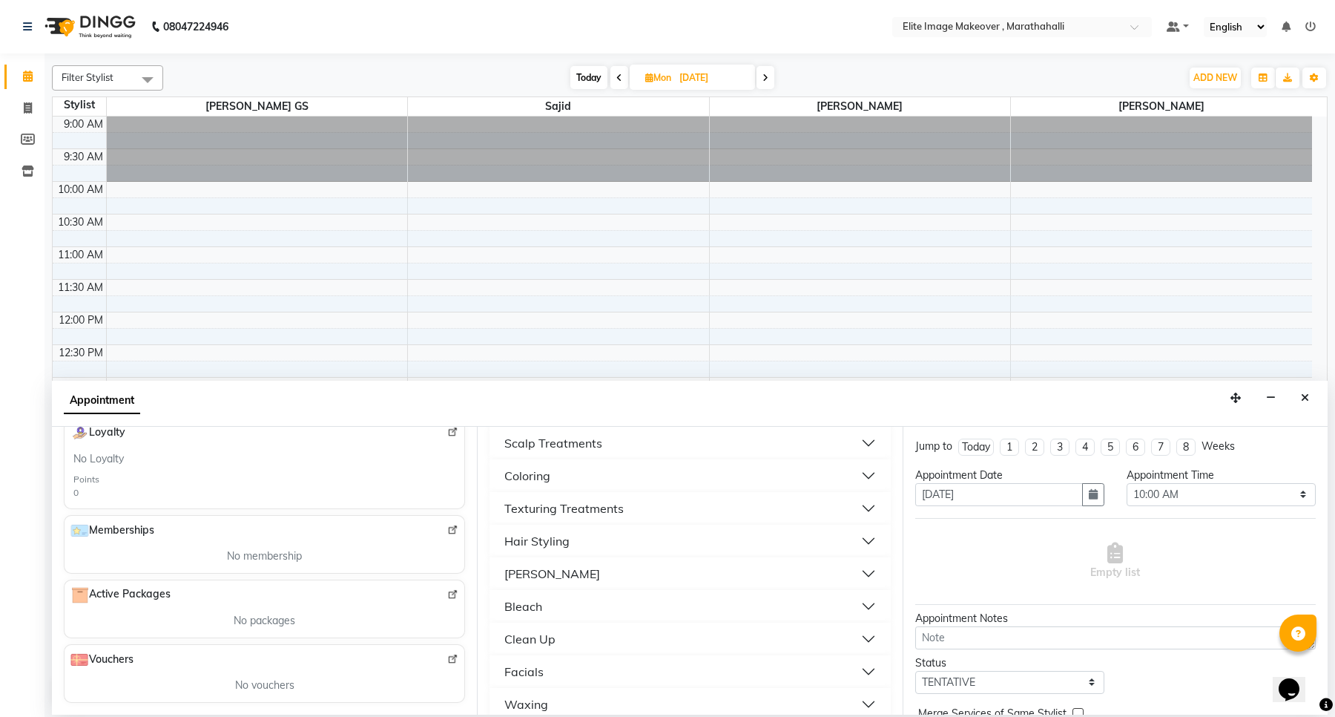
type input "f"
click at [447, 592] on img at bounding box center [452, 594] width 11 height 11
select select "service"
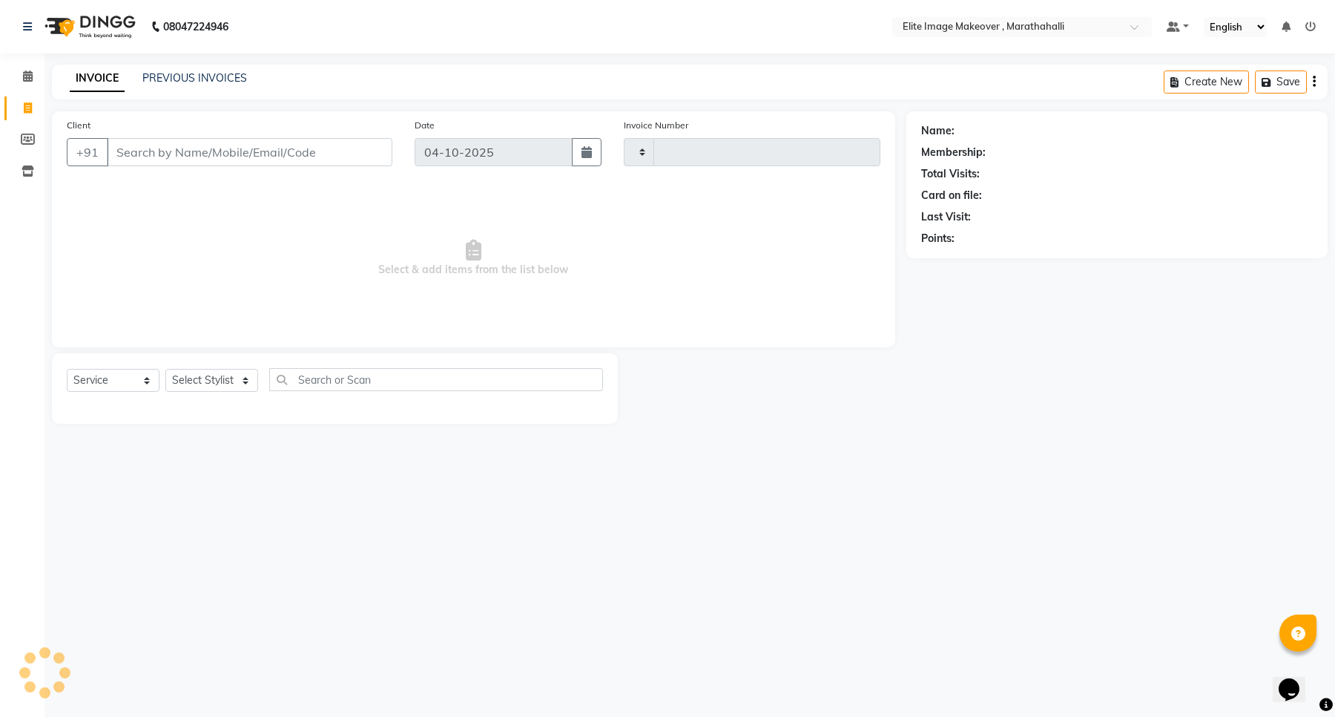
type input "1210"
select select "8005"
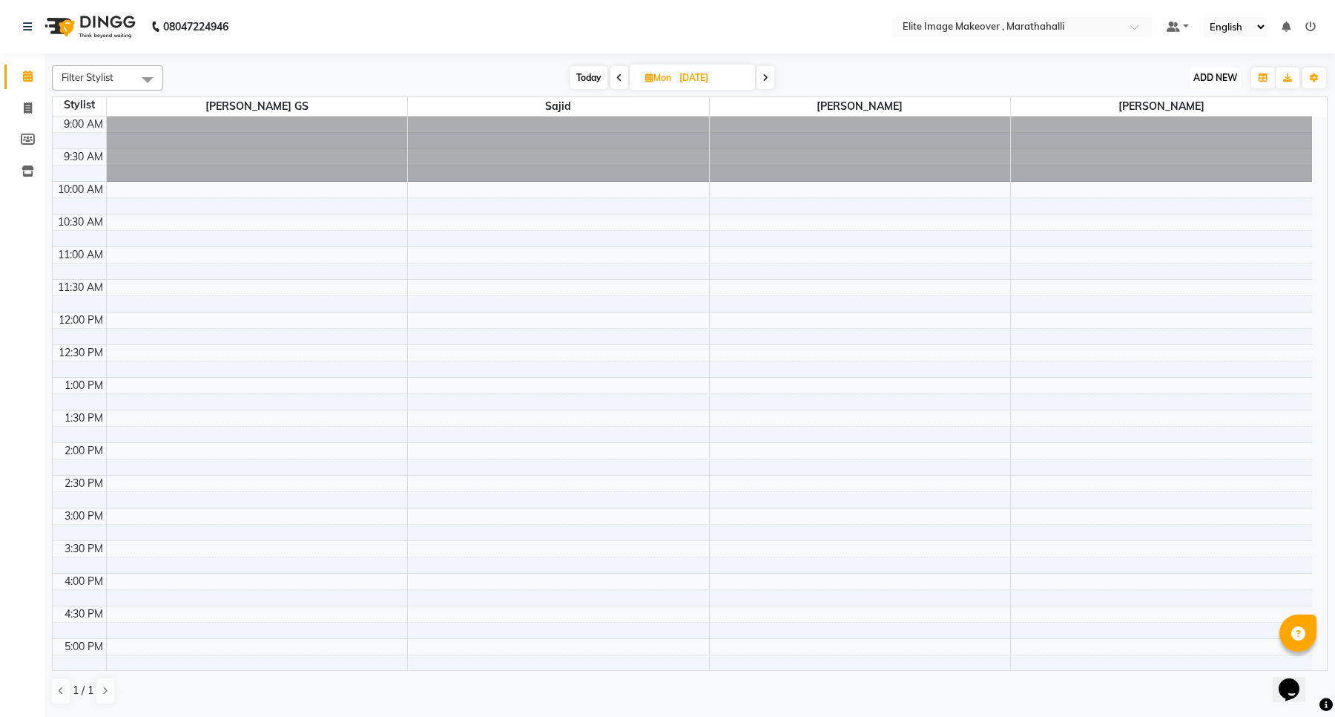
click at [1230, 82] on span "ADD NEW" at bounding box center [1215, 77] width 44 height 11
click at [1170, 106] on button "Add Appointment" at bounding box center [1181, 105] width 117 height 19
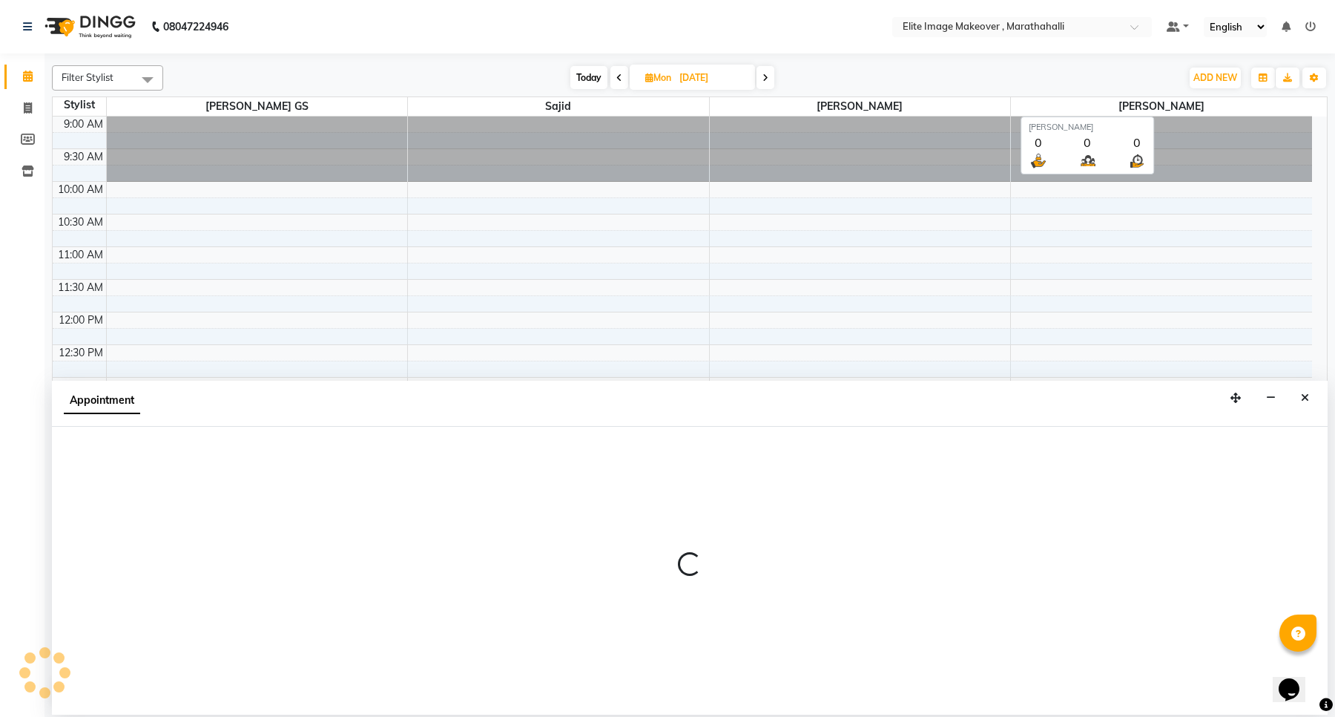
select select "600"
select select "tentative"
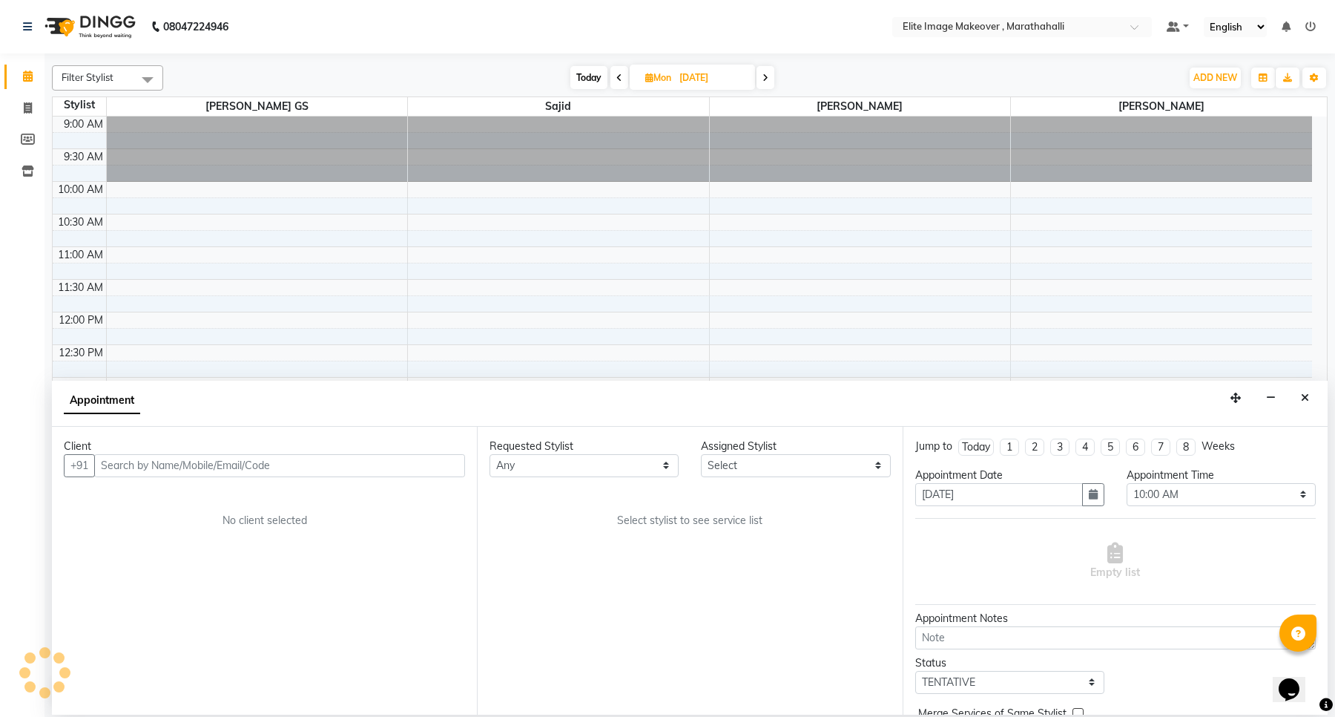
click at [183, 467] on input "text" at bounding box center [279, 465] width 371 height 23
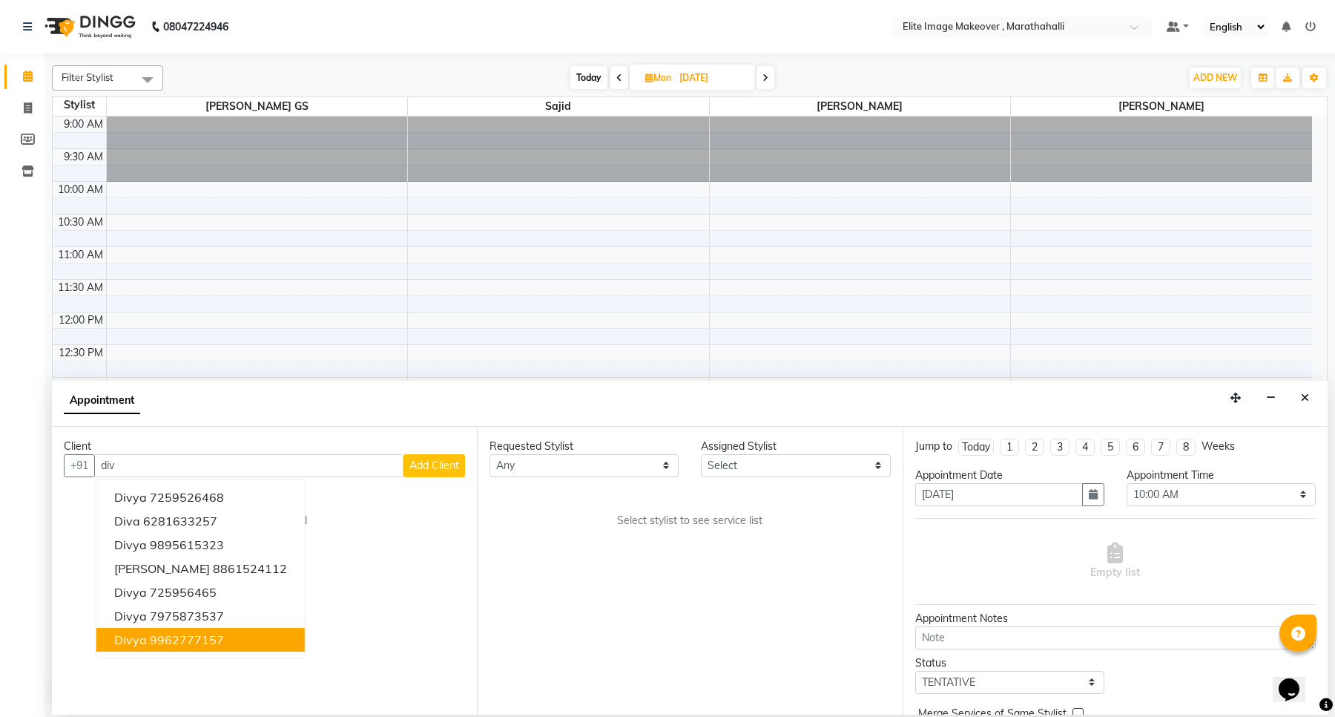
click at [189, 643] on ngb-highlight "9962777157" at bounding box center [187, 639] width 74 height 15
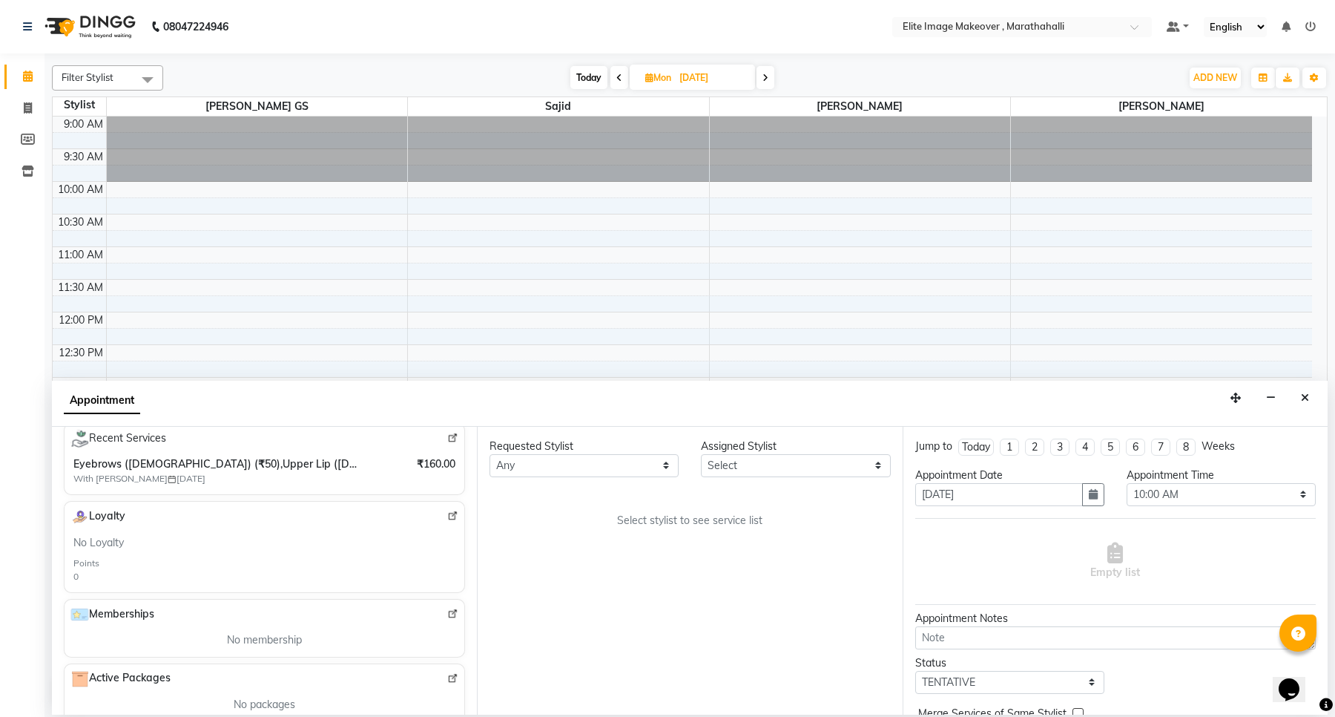
scroll to position [278, 0]
type input "9962777157"
click at [150, 669] on div "Active Packages No packages" at bounding box center [264, 691] width 401 height 59
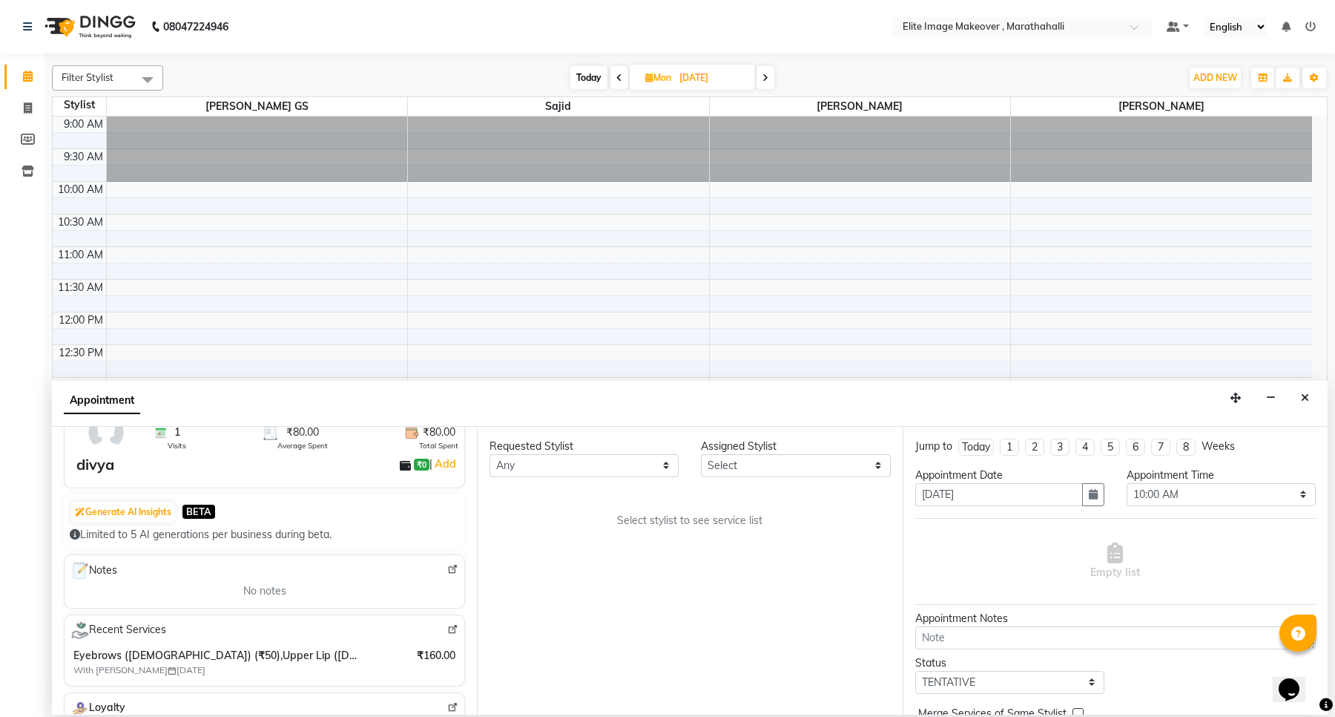
scroll to position [0, 0]
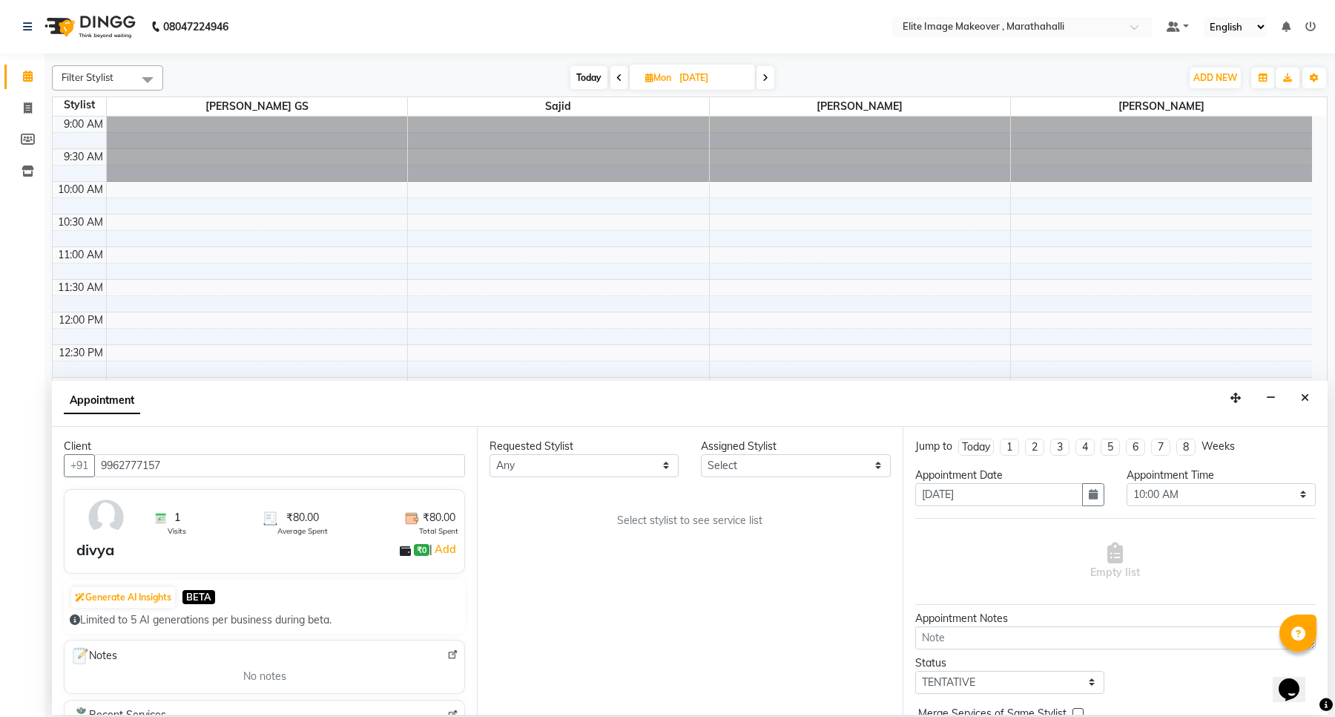
drag, startPoint x: 257, startPoint y: 606, endPoint x: 709, endPoint y: 665, distance: 456.2
click at [709, 665] on div "Requested Stylist Any [PERSON_NAME] [PERSON_NAME] [PERSON_NAME] Assigned Stylis…" at bounding box center [689, 570] width 425 height 288
click at [587, 460] on select "Any [PERSON_NAME] [PERSON_NAME] [PERSON_NAME]" at bounding box center [584, 465] width 189 height 23
select select "88652"
click at [490, 454] on select "Any [PERSON_NAME] [PERSON_NAME] [PERSON_NAME]" at bounding box center [584, 465] width 189 height 23
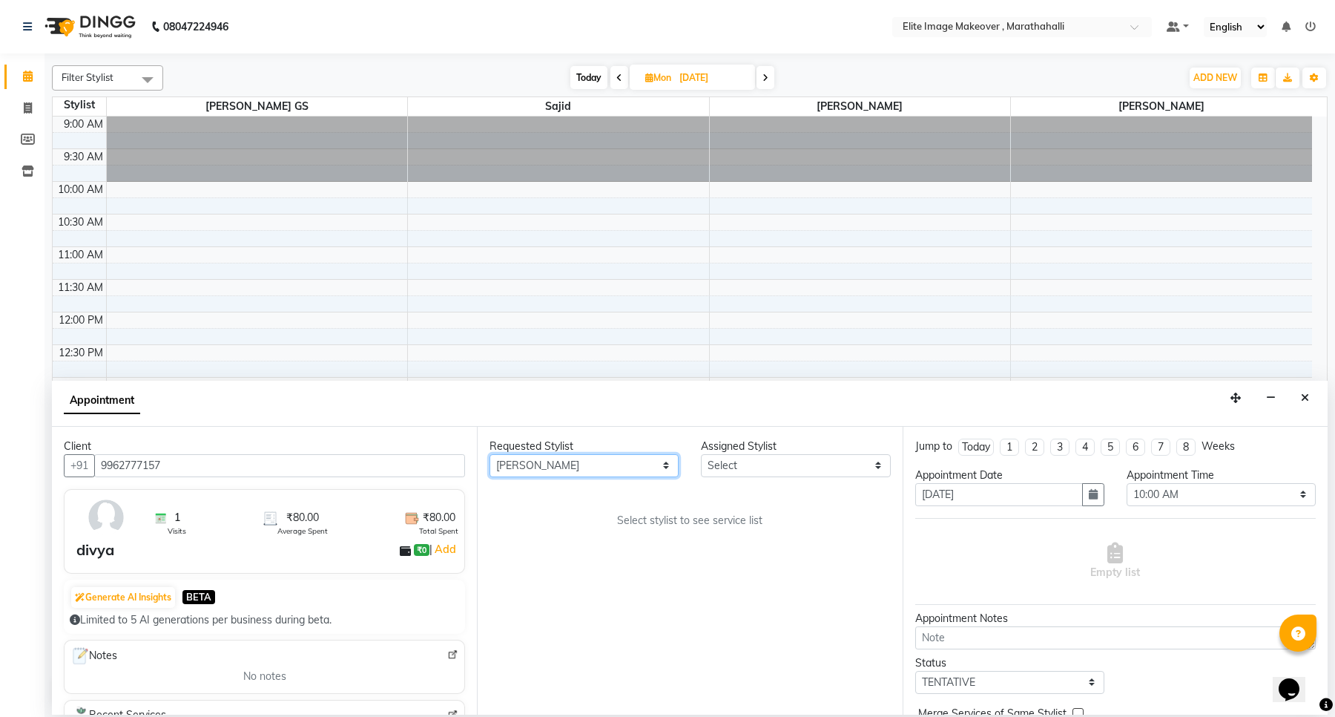
select select "88652"
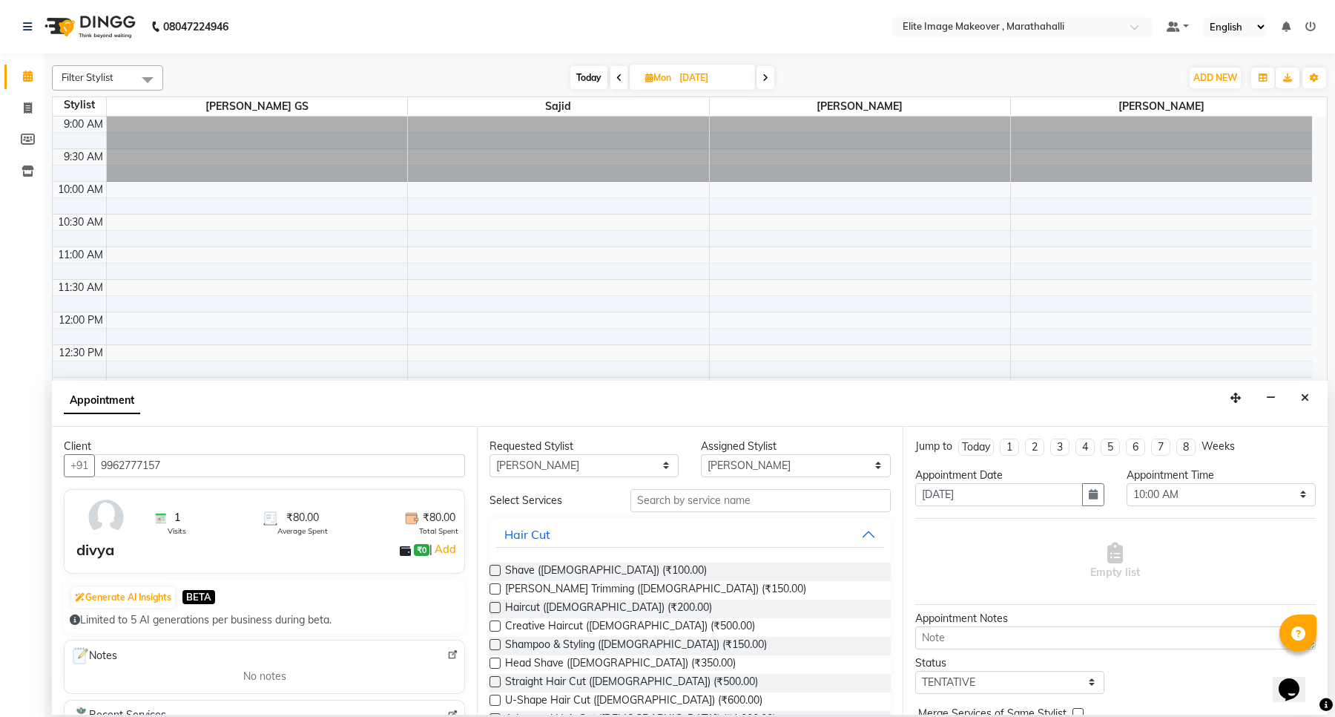
click at [881, 410] on div "Appointment" at bounding box center [690, 404] width 1276 height 46
click at [755, 503] on input "text" at bounding box center [760, 500] width 260 height 23
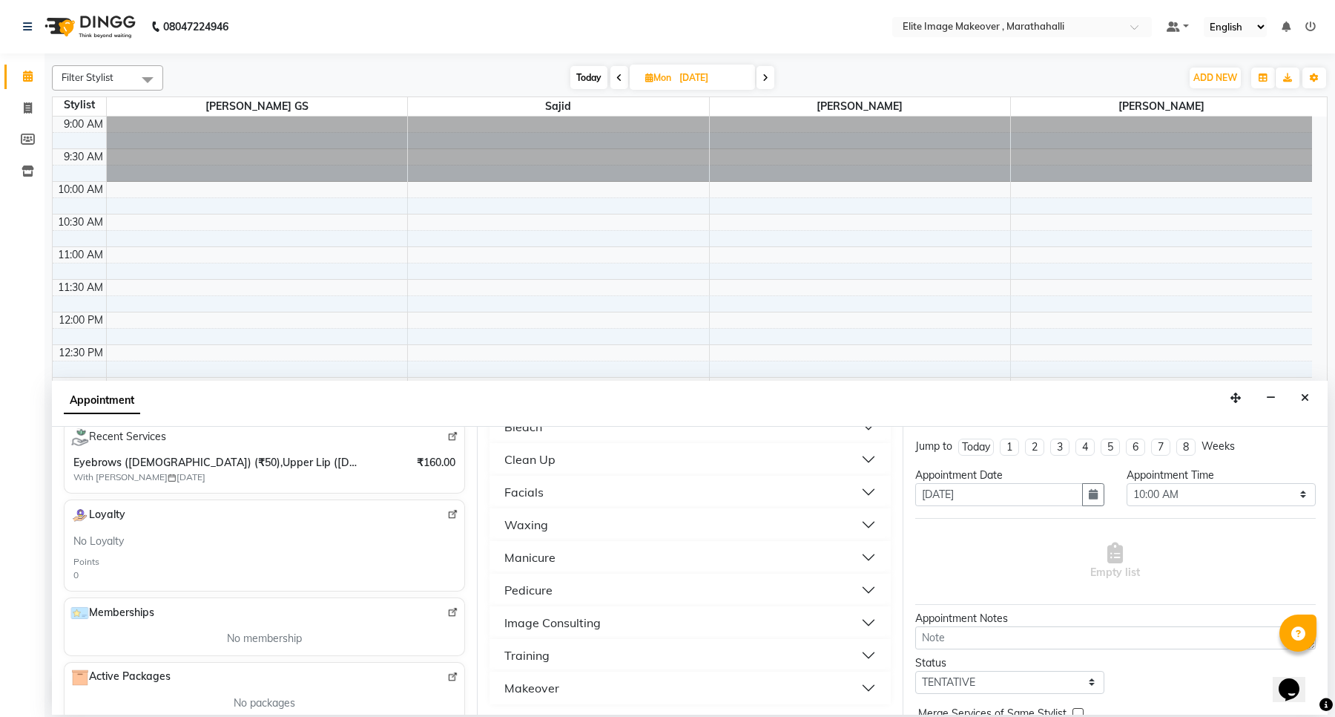
scroll to position [363, 0]
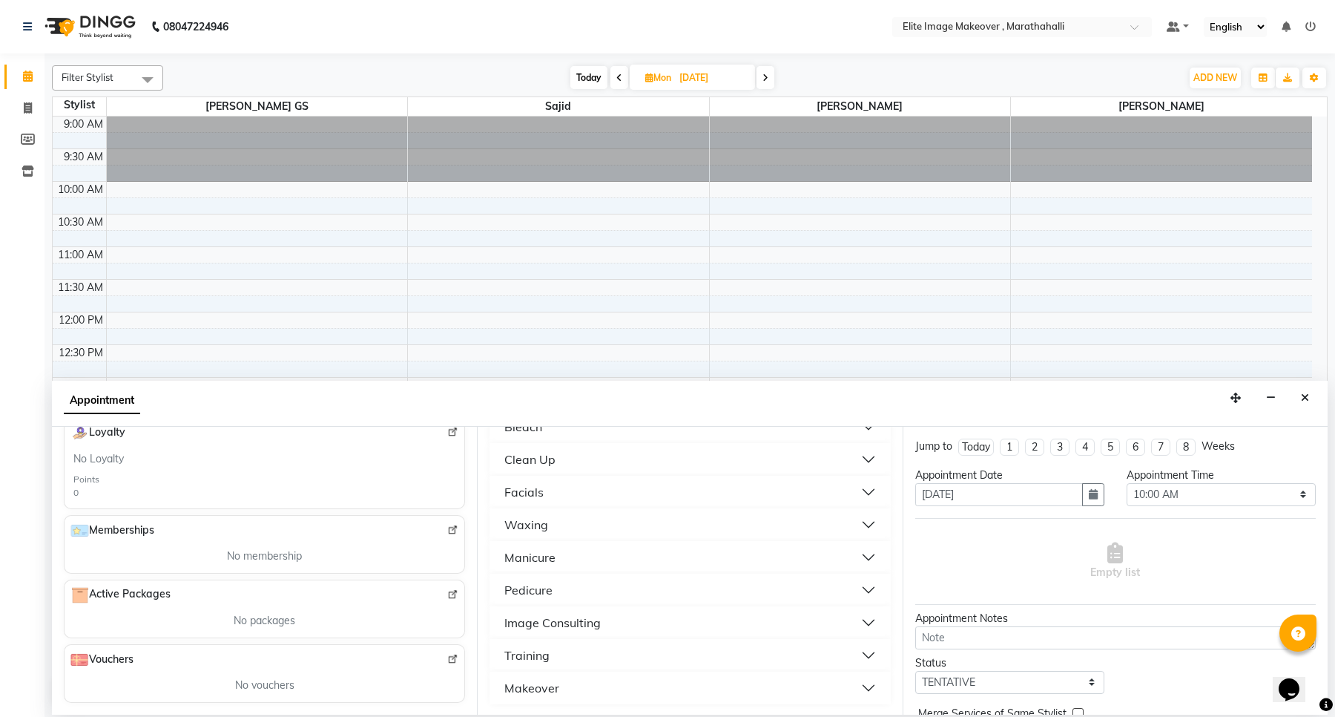
click at [447, 593] on img at bounding box center [452, 594] width 11 height 11
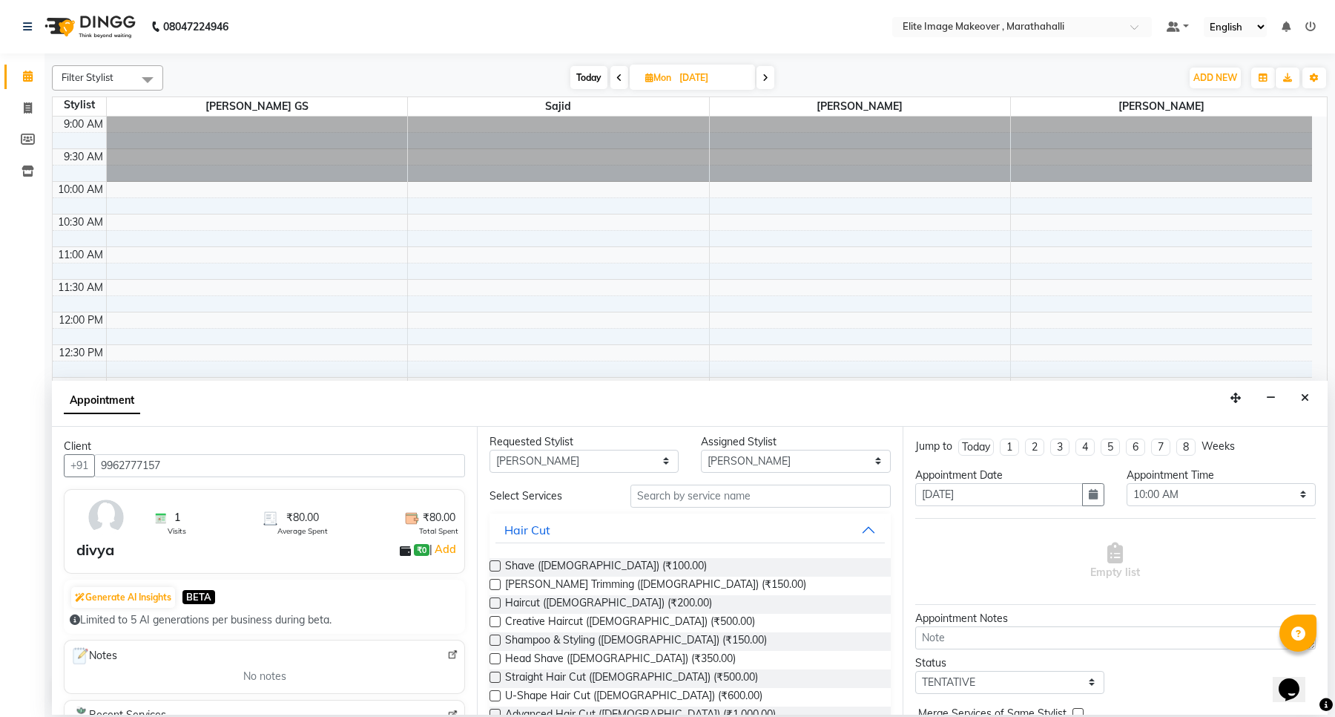
scroll to position [0, 0]
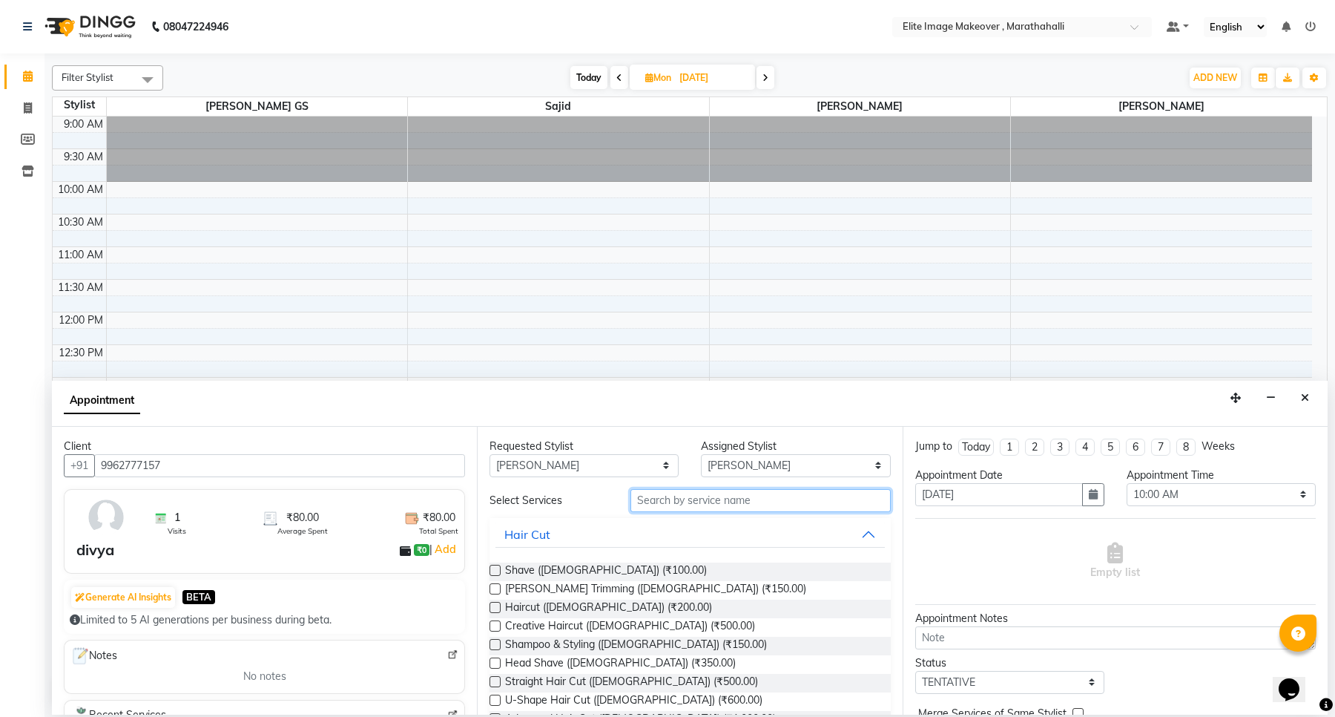
click at [650, 497] on input "text" at bounding box center [760, 500] width 260 height 23
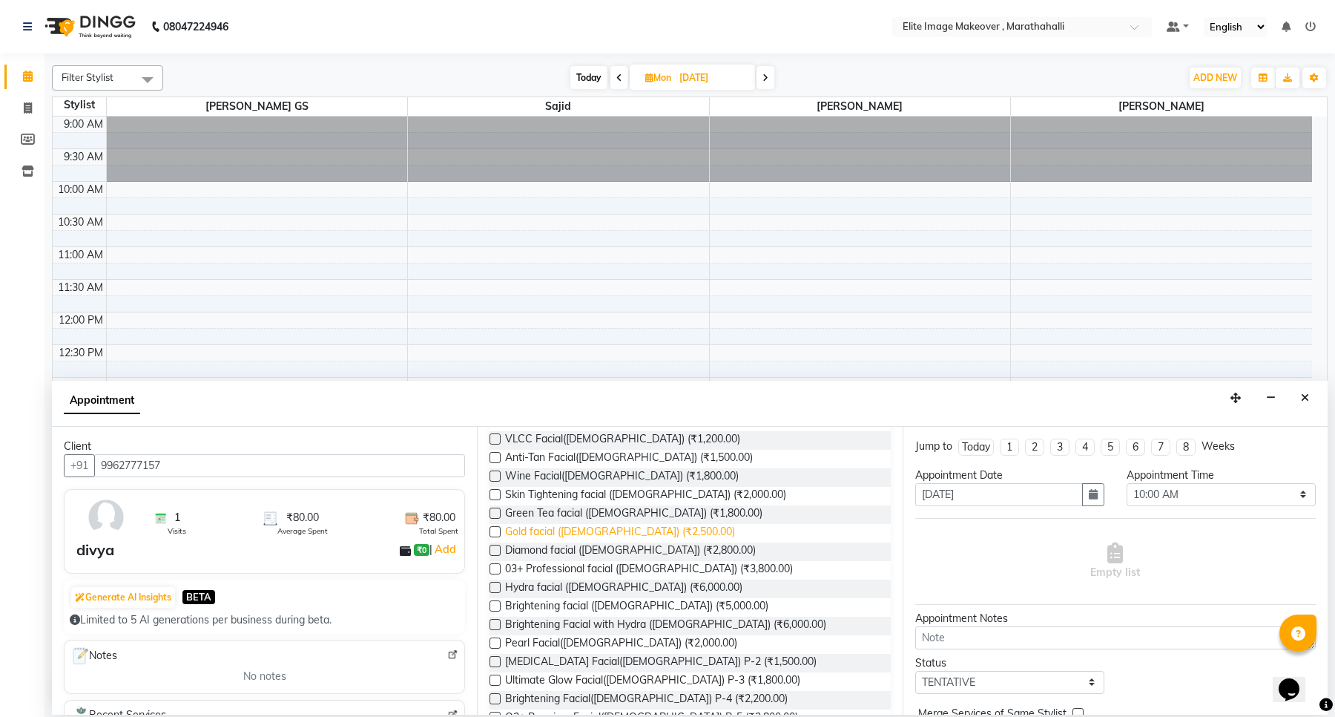
scroll to position [483, 0]
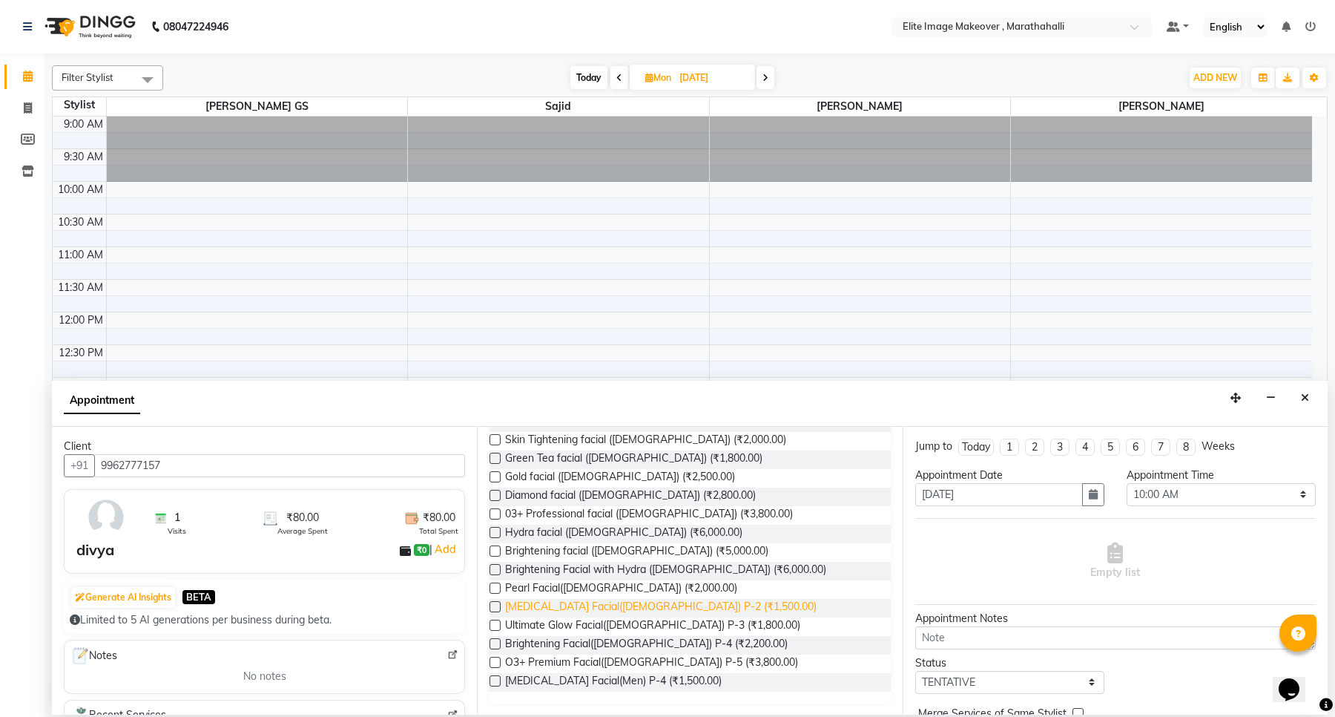
type input "faci"
click at [610, 606] on span "[MEDICAL_DATA] Facial([DEMOGRAPHIC_DATA]) P-2 (₹1,500.00)" at bounding box center [661, 608] width 312 height 19
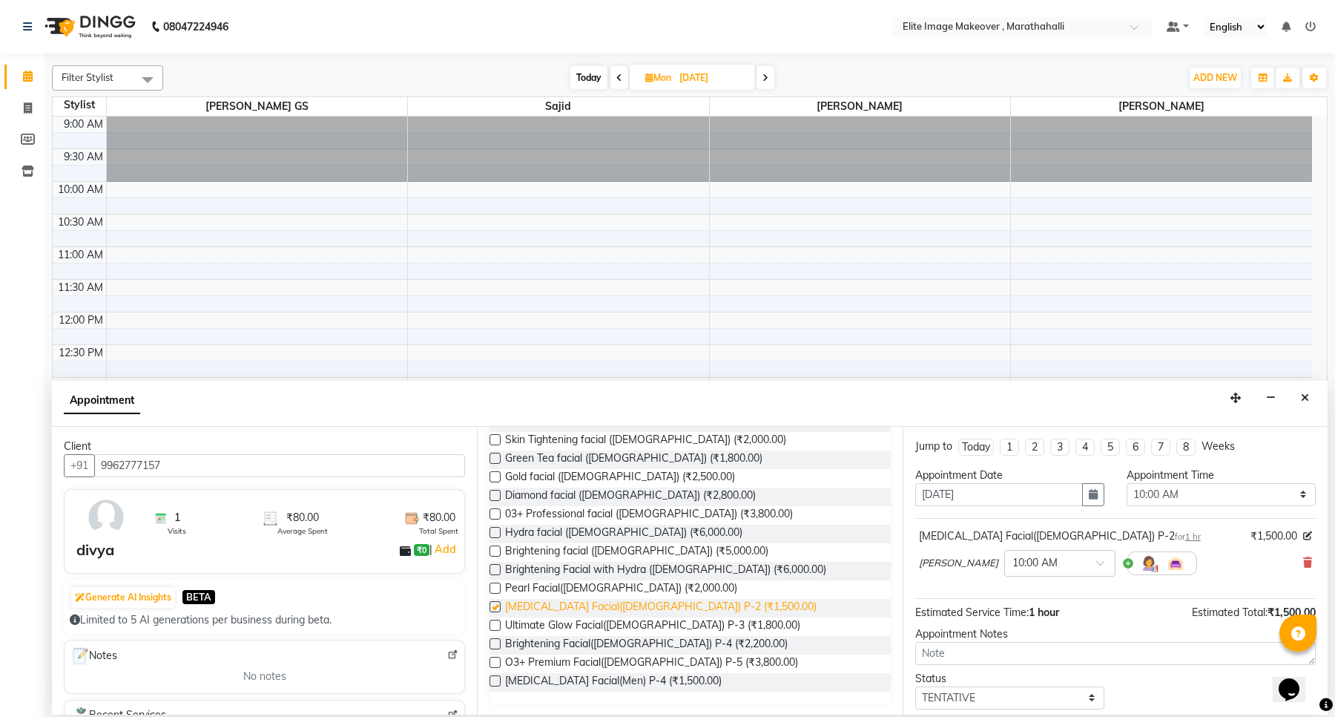
checkbox input "false"
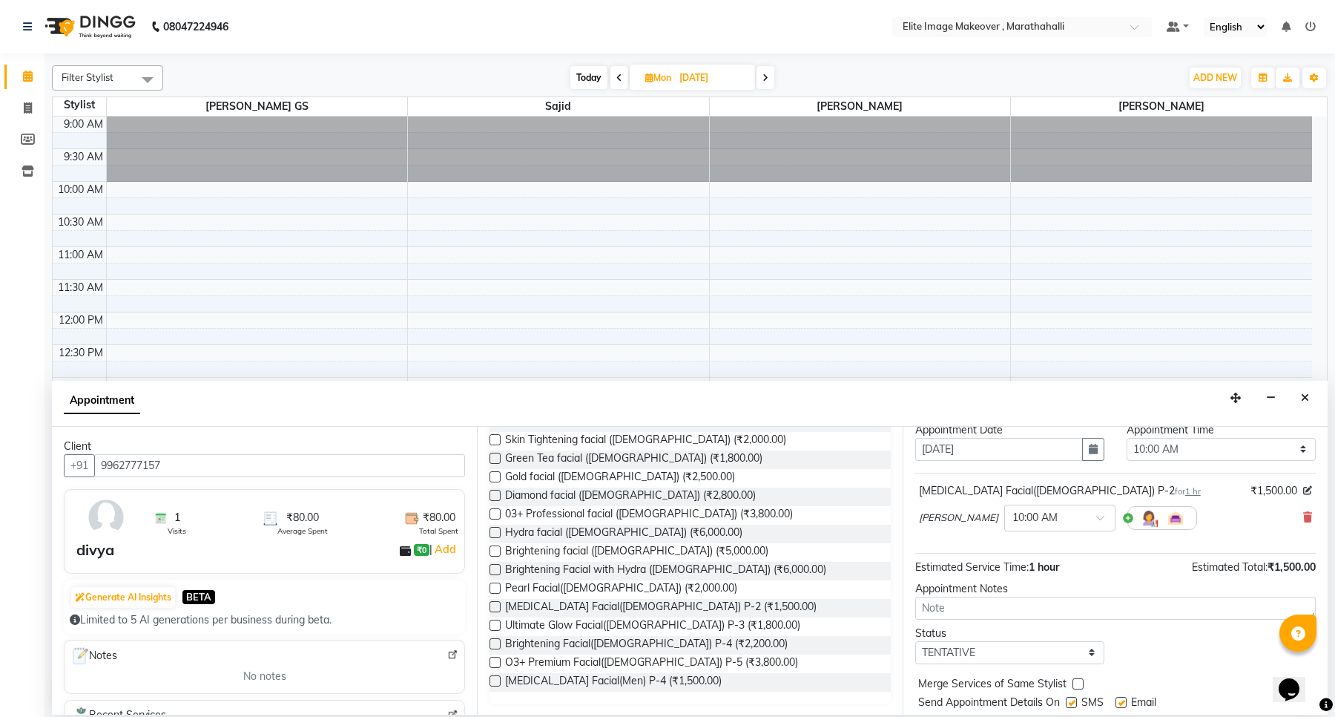
scroll to position [90, 0]
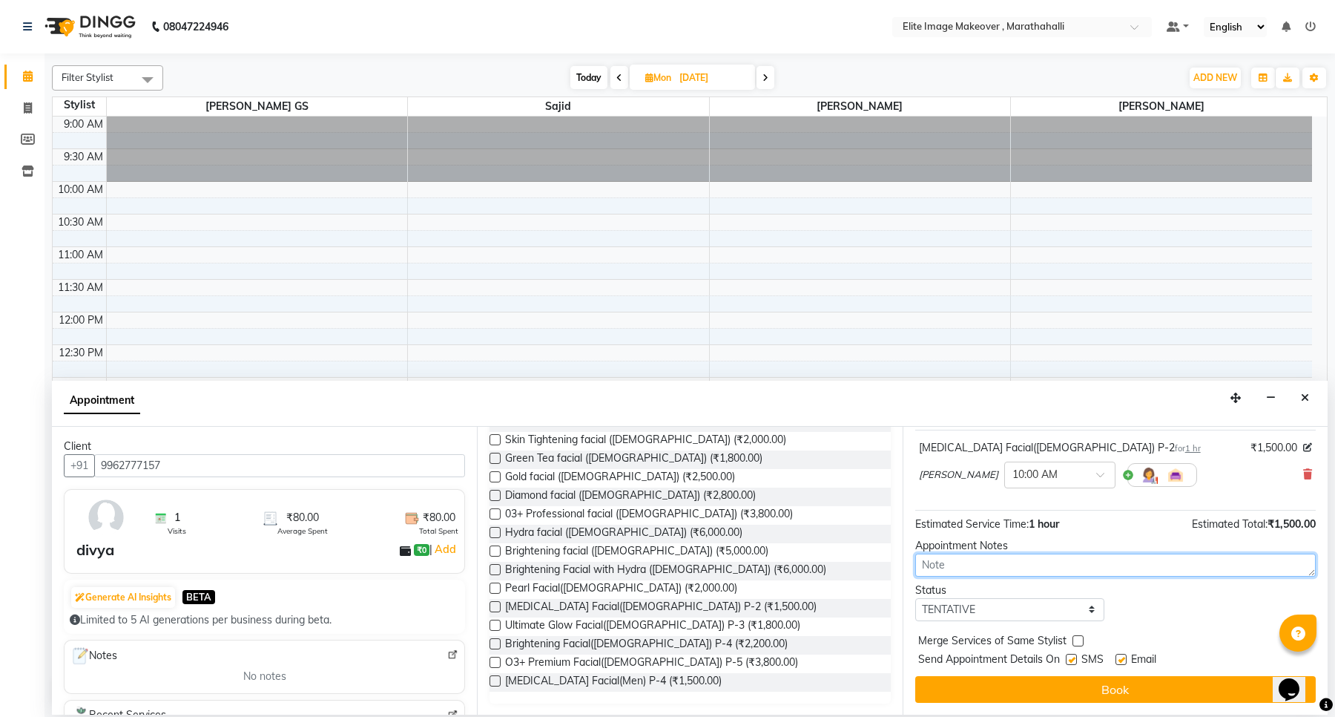
click at [1007, 561] on textarea at bounding box center [1115, 564] width 401 height 23
click at [938, 566] on textarea "2 package-2" at bounding box center [1115, 564] width 401 height 23
type textarea "Package-2"
click at [1080, 608] on select "Select TENTATIVE CONFIRM UPCOMING" at bounding box center [1009, 609] width 189 height 23
select select "confirm booking"
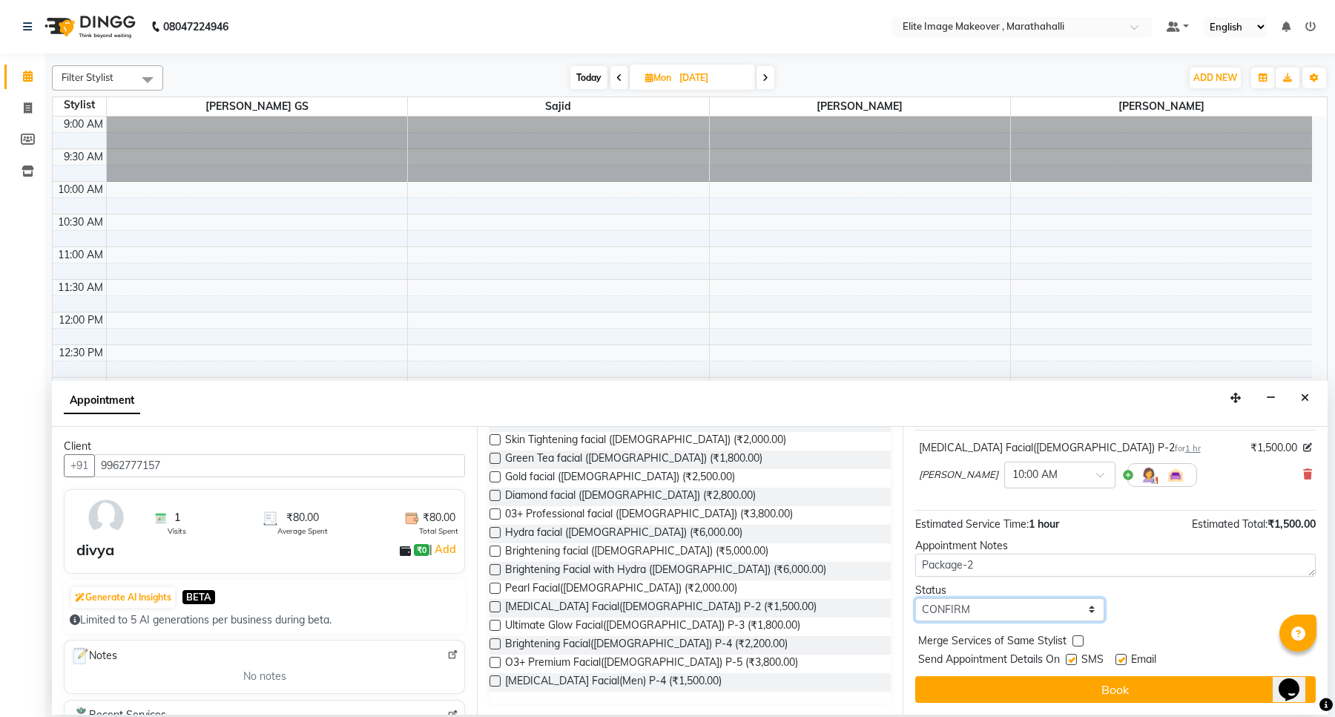
click at [915, 598] on select "Select TENTATIVE CONFIRM UPCOMING" at bounding box center [1009, 609] width 189 height 23
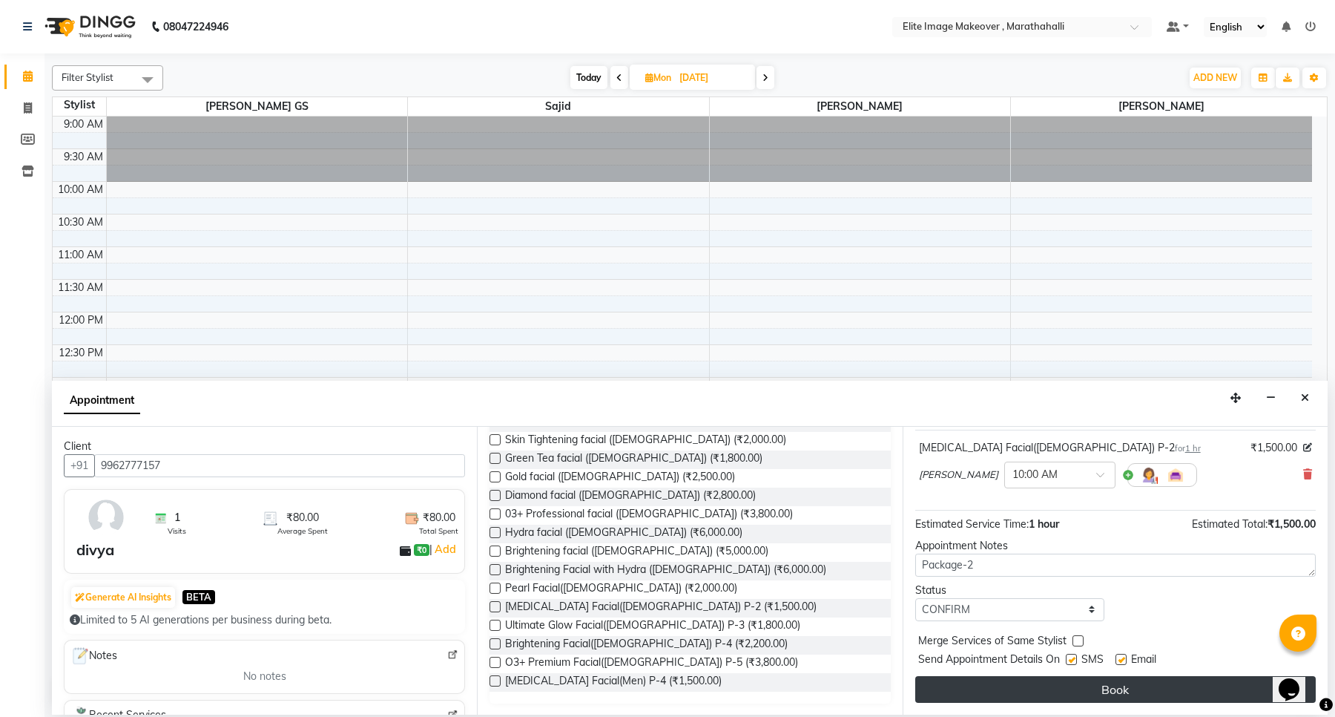
click at [1153, 684] on button "Book" at bounding box center [1115, 689] width 401 height 27
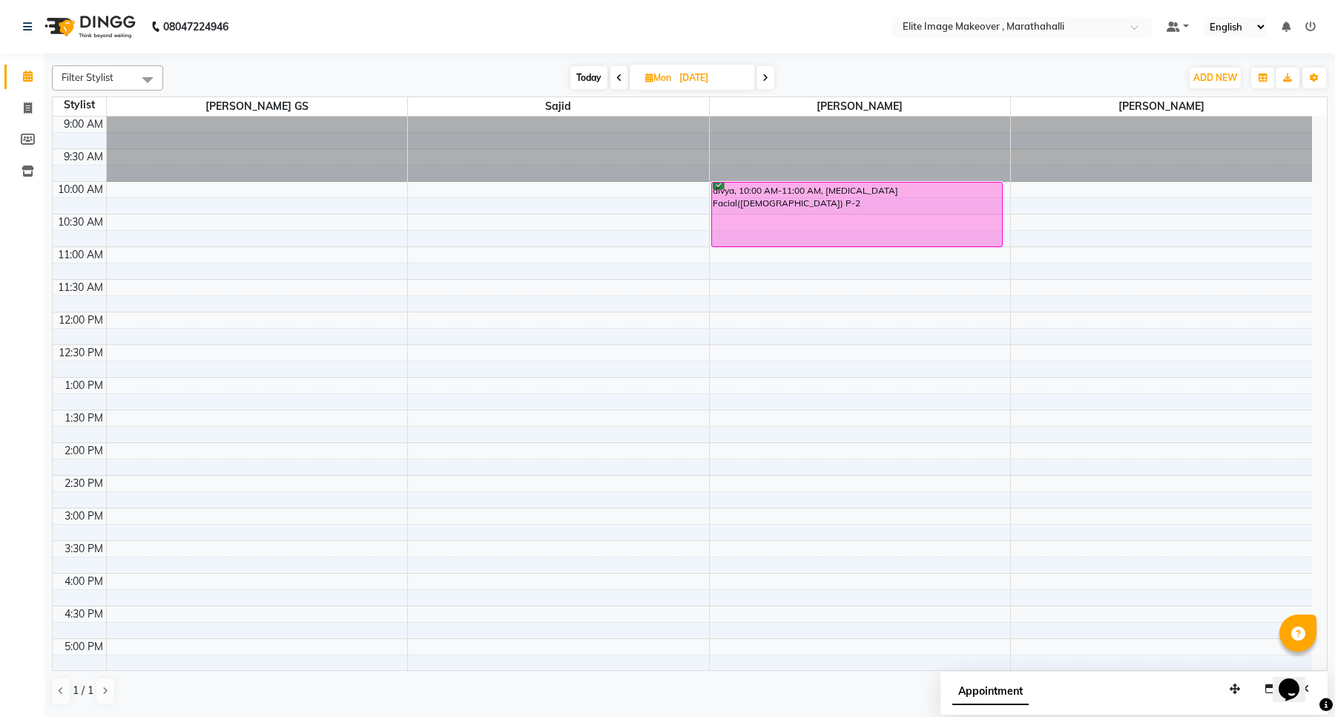
click at [446, 13] on nav "08047224946 Select Location × Elite Image Makeover , Marathahalli Default Panel…" at bounding box center [667, 26] width 1335 height 53
click at [30, 79] on icon at bounding box center [28, 75] width 10 height 11
click at [440, 17] on nav "08047224946 Select Location × Elite Image Makeover , Marathahalli Default Panel…" at bounding box center [667, 26] width 1335 height 53
click at [26, 27] on icon at bounding box center [27, 27] width 9 height 10
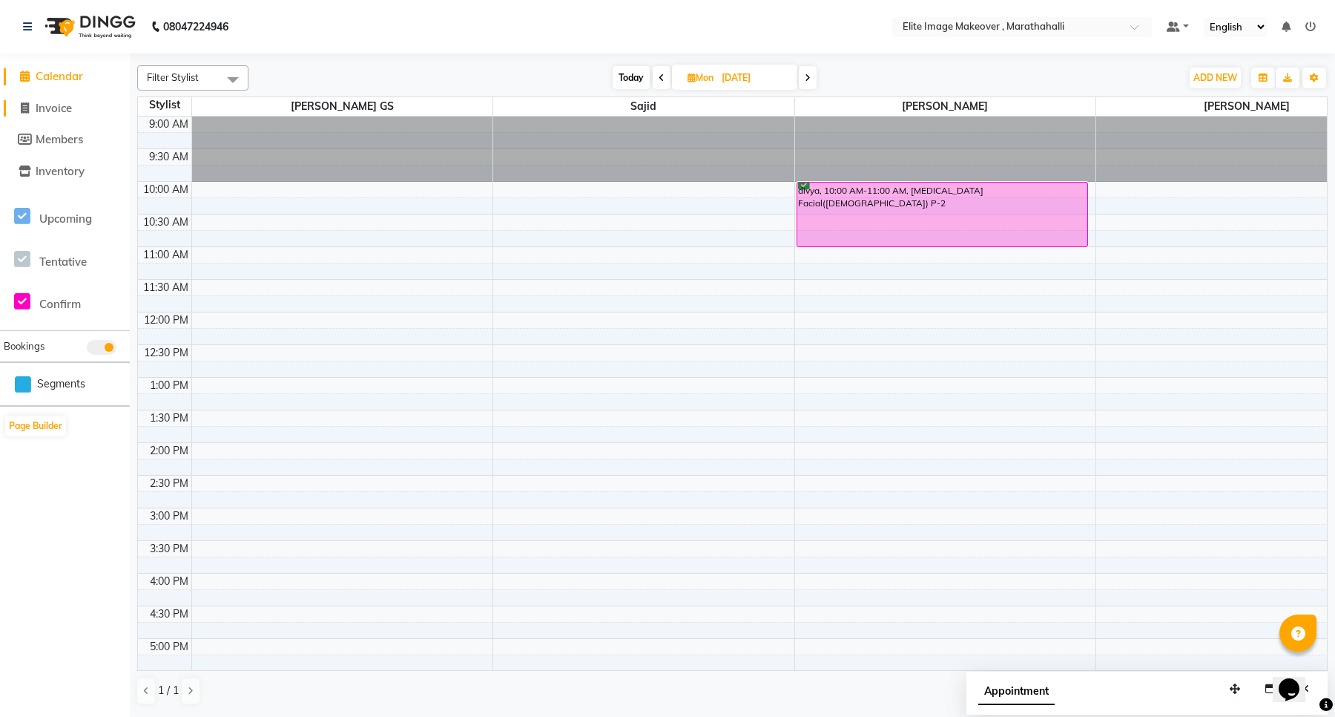
click at [39, 105] on span "Invoice" at bounding box center [54, 108] width 36 height 14
select select "service"
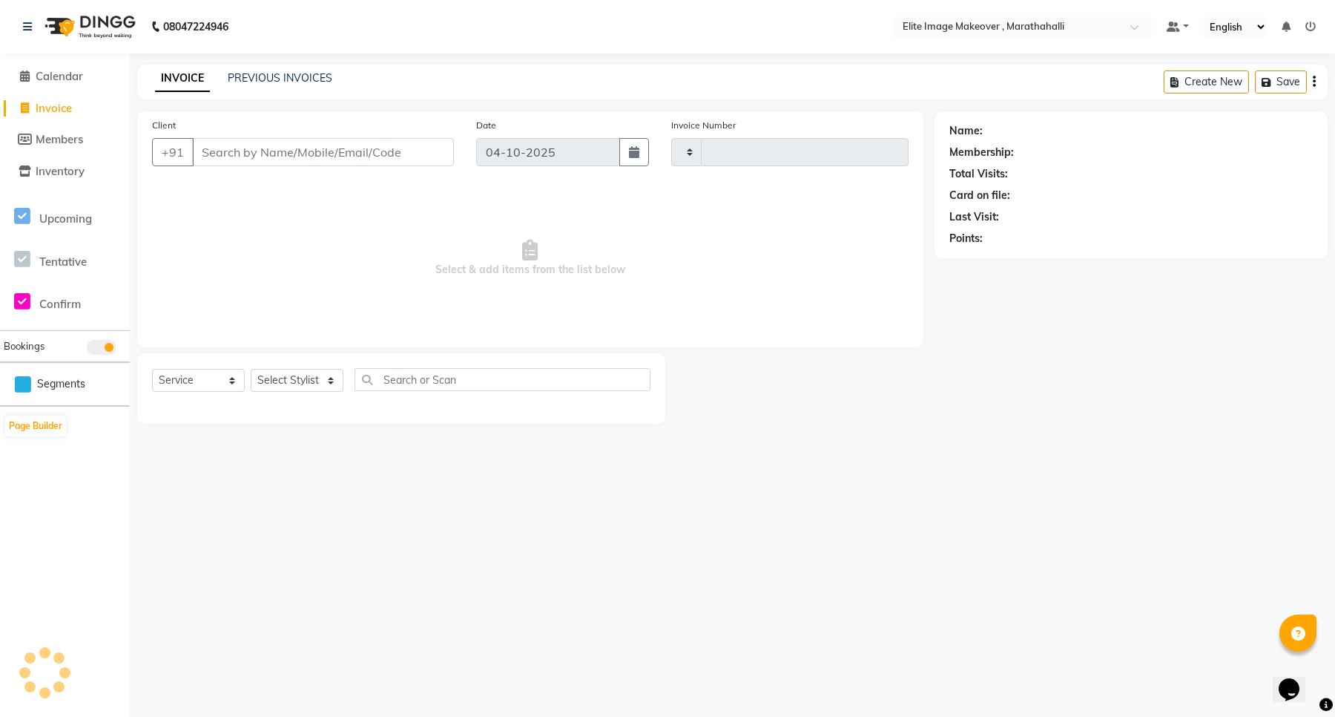
type input "1210"
select select "8005"
type input "w"
type input "a"
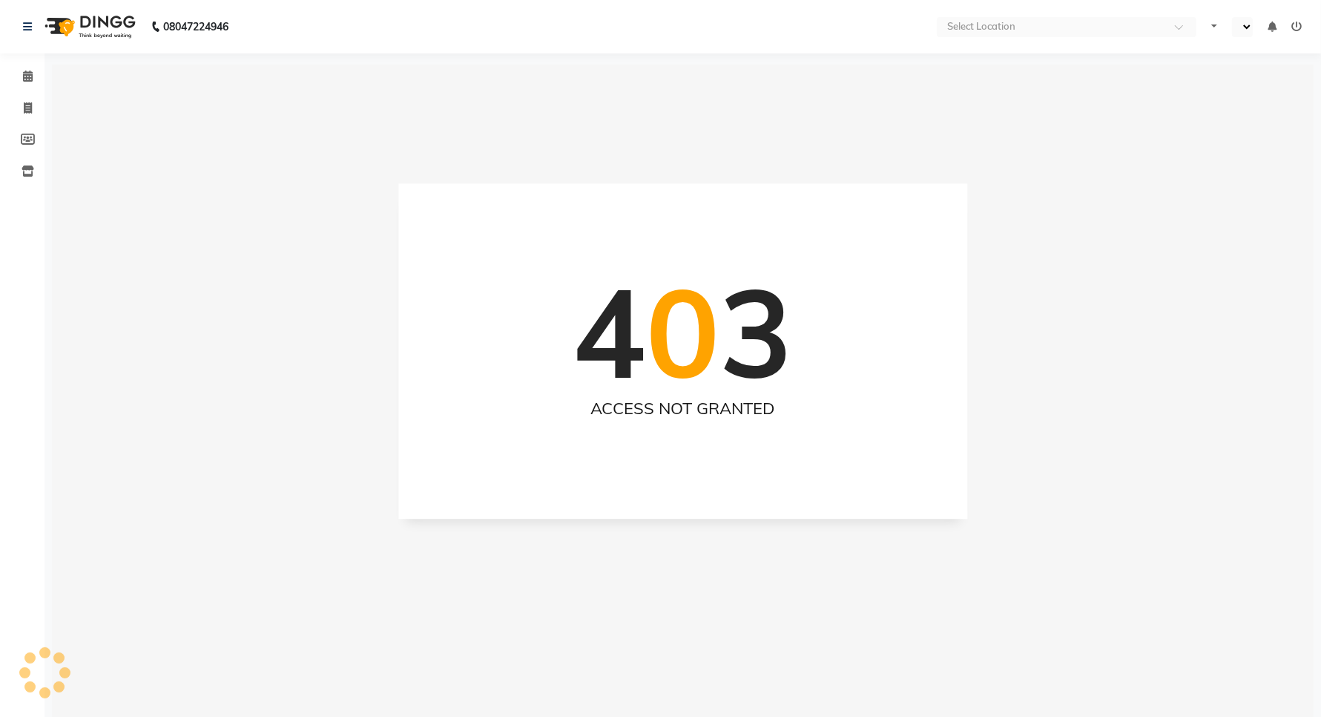
select select "en"
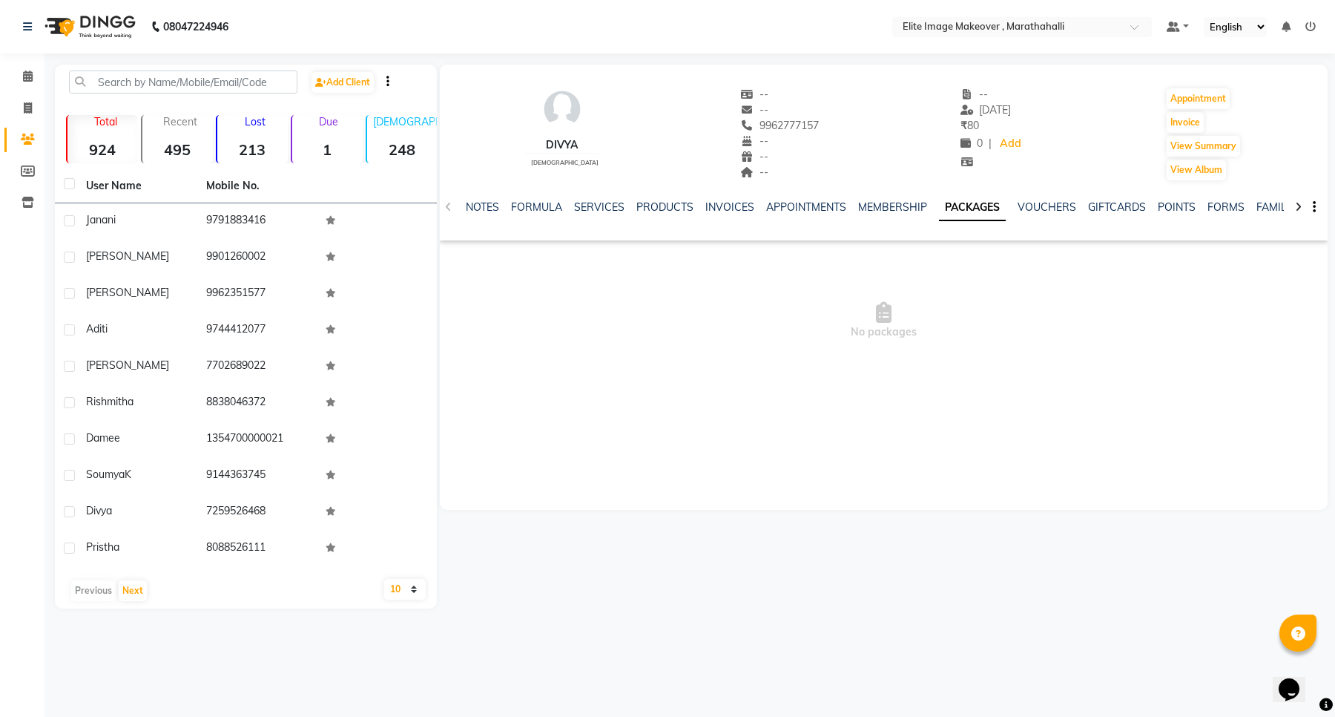
click at [984, 213] on link "PACKAGES" at bounding box center [972, 207] width 67 height 27
click at [512, 202] on link "SERVICES" at bounding box center [528, 206] width 50 height 13
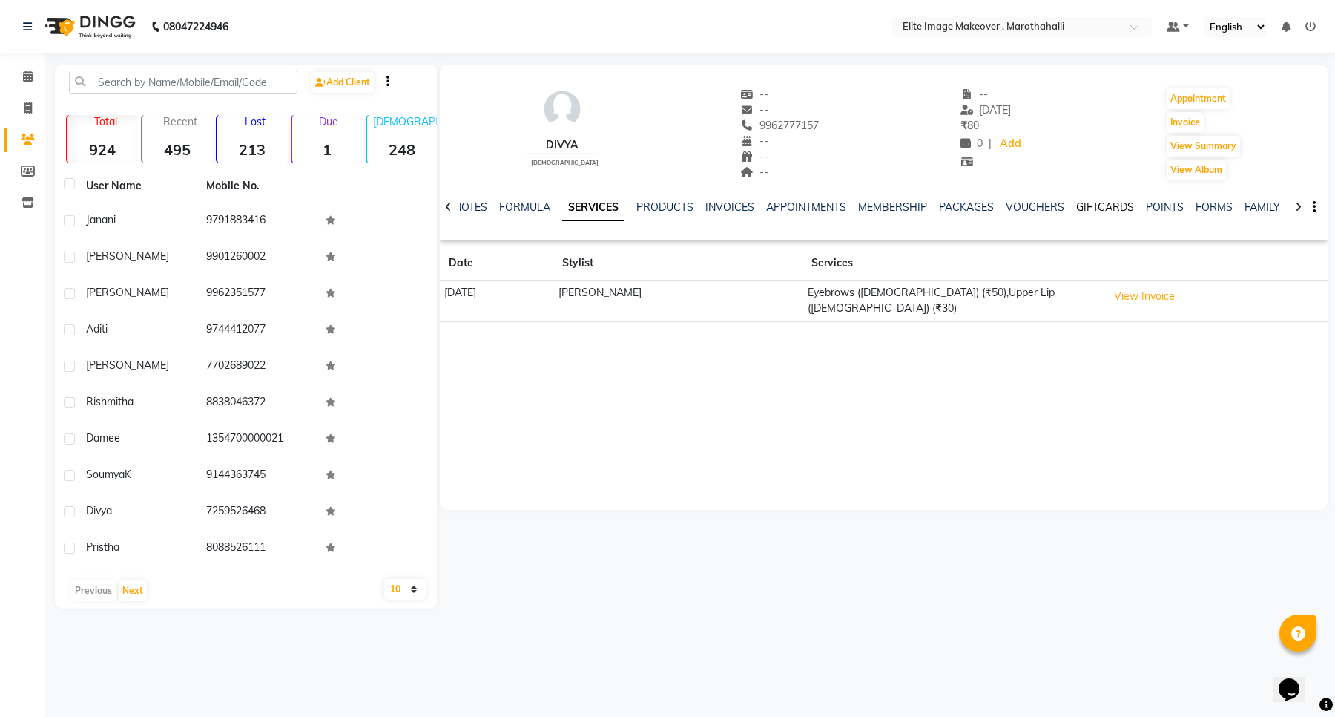
click at [1107, 210] on link "GIFTCARDS" at bounding box center [1105, 206] width 58 height 13
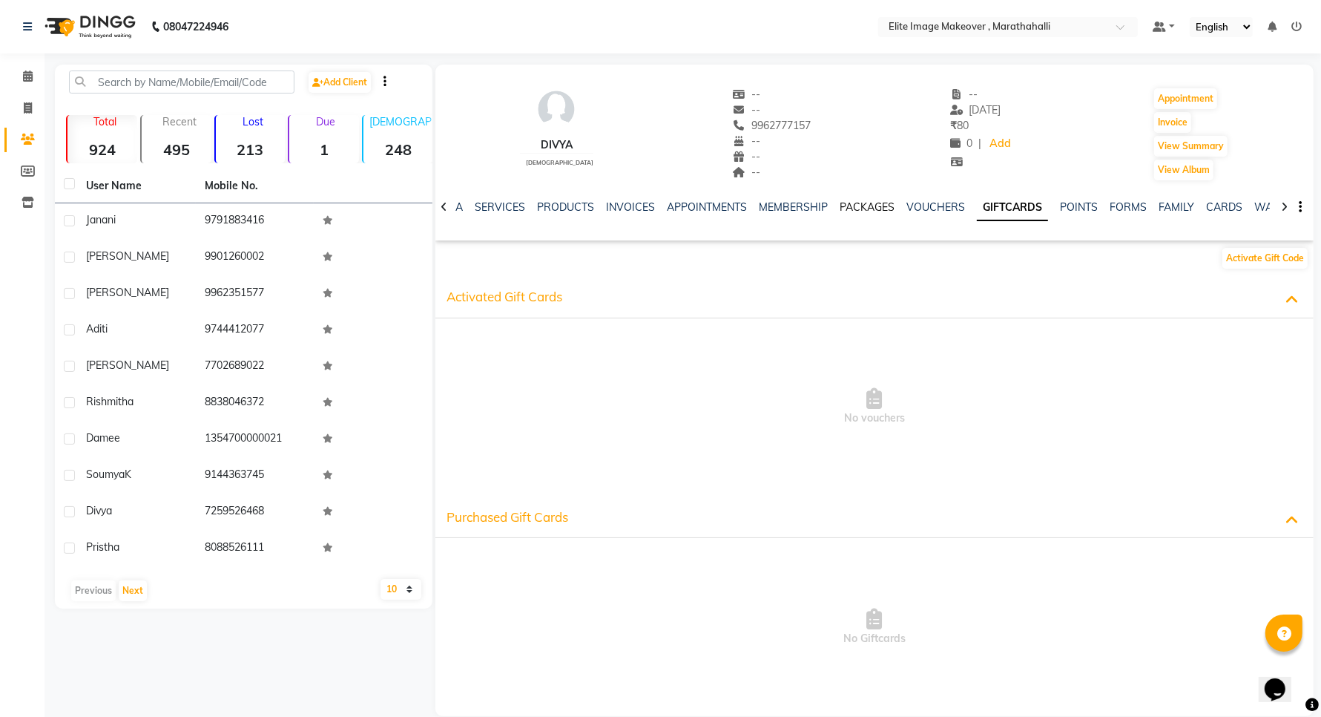
click at [840, 205] on link "PACKAGES" at bounding box center [867, 206] width 55 height 13
